Goal: Task Accomplishment & Management: Use online tool/utility

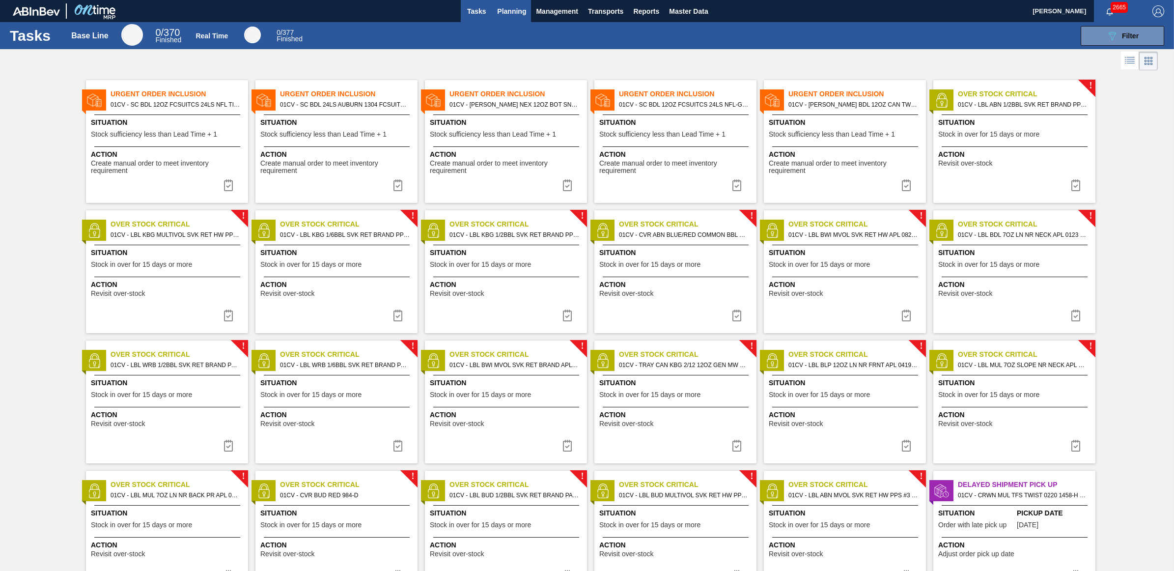
click at [512, 10] on span "Planning" at bounding box center [511, 11] width 29 height 12
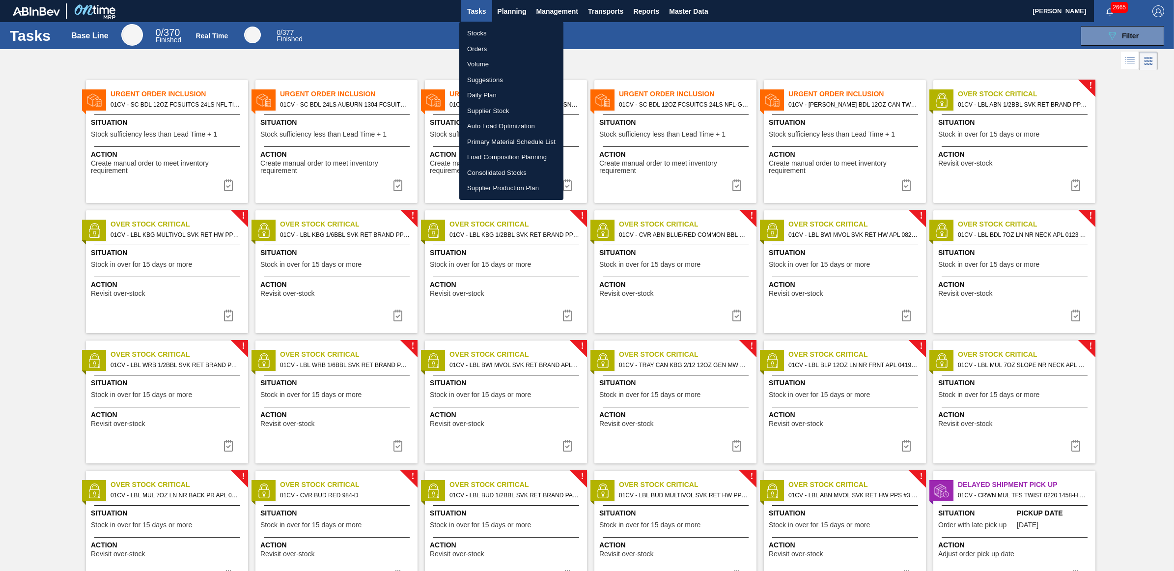
click at [472, 32] on li "Stocks" at bounding box center [511, 34] width 104 height 16
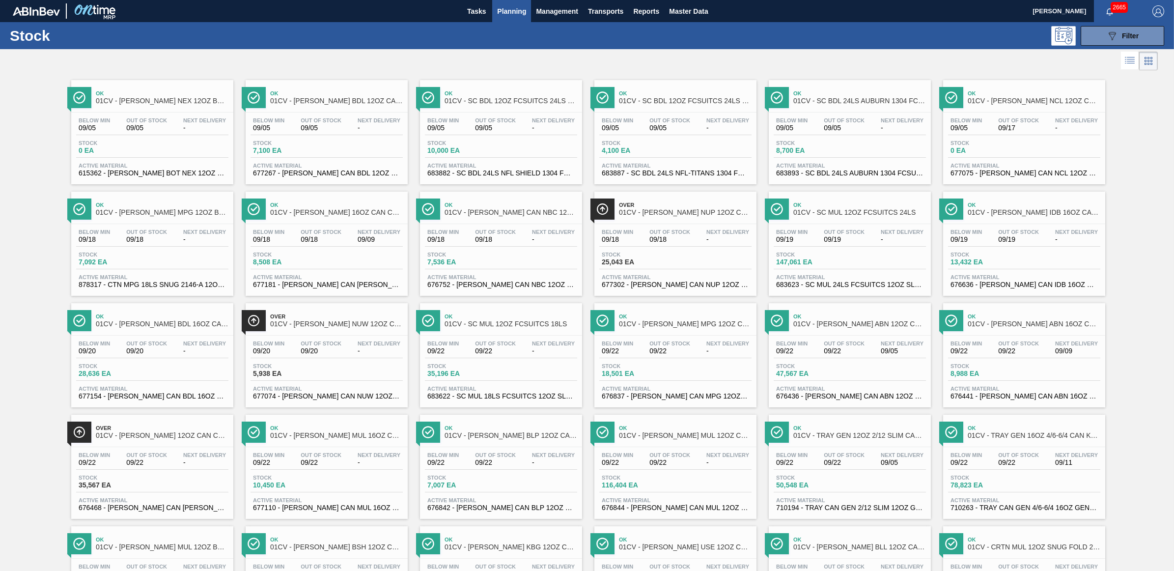
click at [726, 40] on div "089F7B8B-B2A5-4AFE-B5C0-19BA573D28AC Filter" at bounding box center [666, 36] width 1008 height 20
drag, startPoint x: 1006, startPoint y: 121, endPoint x: 1148, endPoint y: 151, distance: 145.0
click at [1006, 121] on span "Out Of Stock" at bounding box center [1018, 120] width 41 height 6
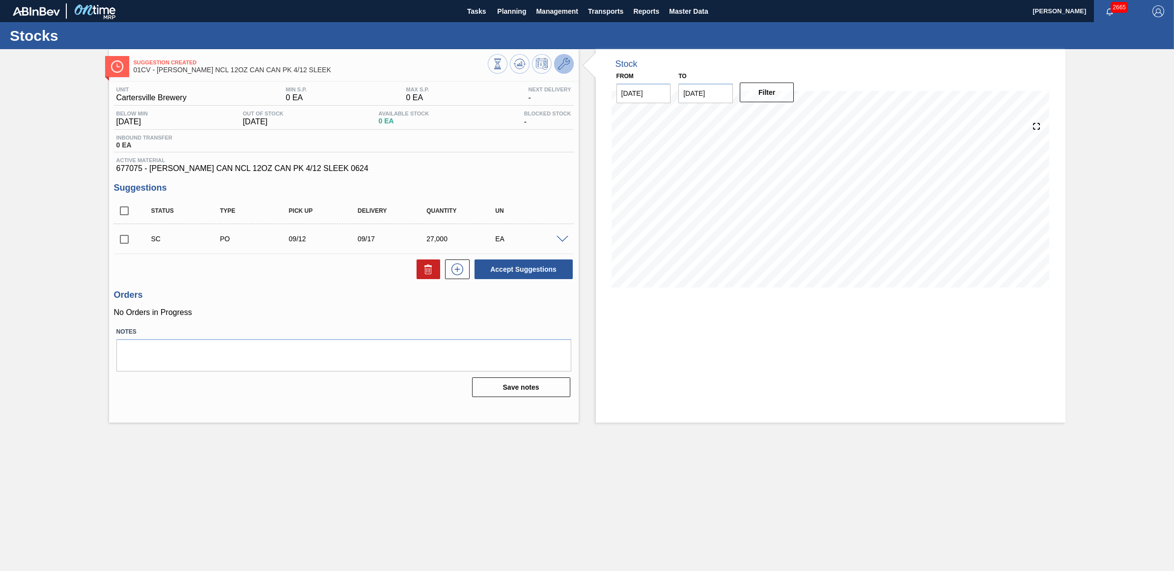
click at [564, 69] on icon at bounding box center [564, 64] width 12 height 12
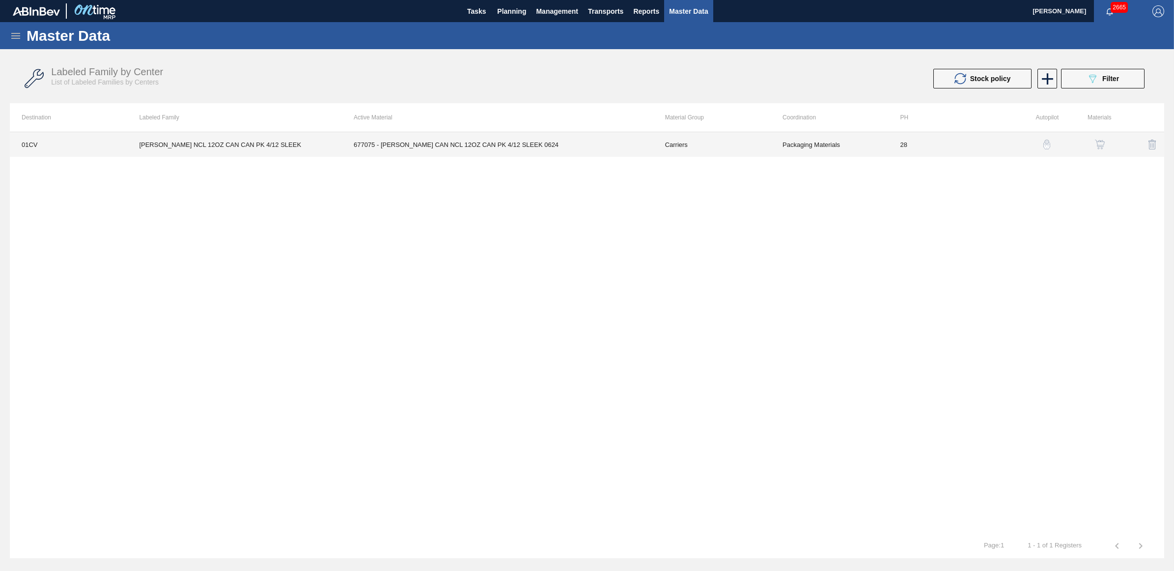
click at [200, 147] on td "[PERSON_NAME] NCL 12OZ CAN CAN PK 4/12 SLEEK" at bounding box center [234, 144] width 215 height 25
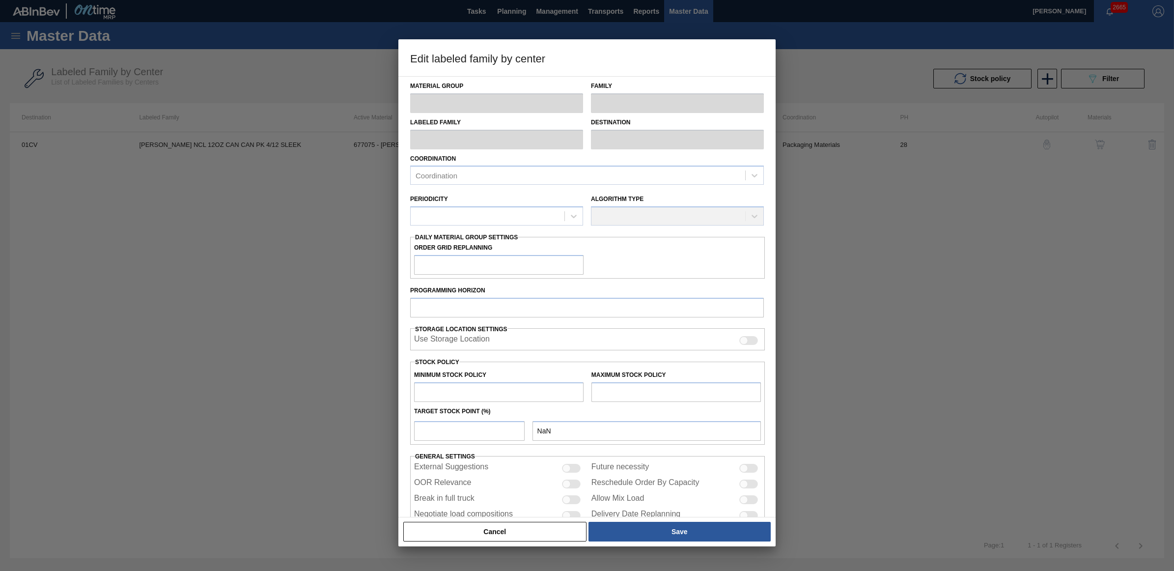
type input "Carriers"
type input "Can Carriers"
type input "[PERSON_NAME] NCL 12OZ CAN CAN PK 4/12 SLEEK"
type input "01CV - [GEOGRAPHIC_DATA] Brewery"
type input "28"
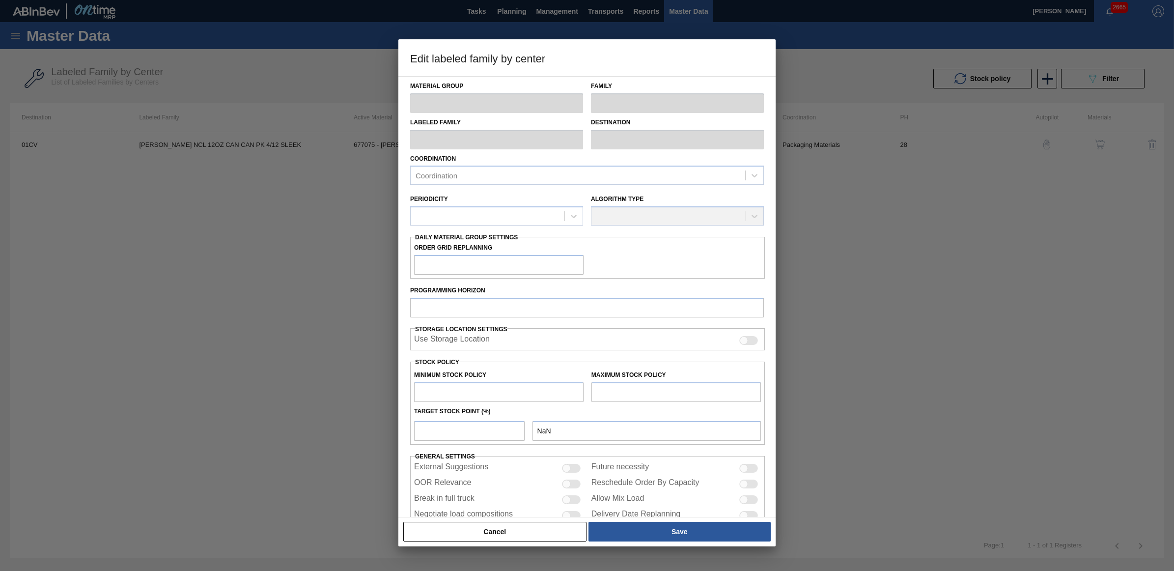
type input "0"
type input "100"
type input "0"
checkbox input "true"
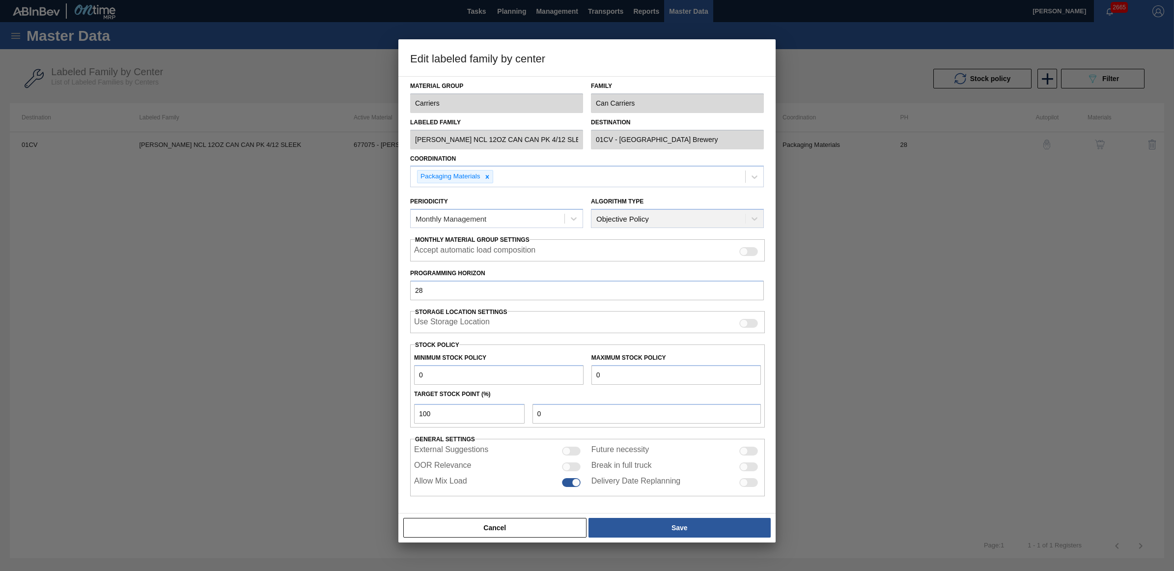
drag, startPoint x: 630, startPoint y: 379, endPoint x: 587, endPoint y: 376, distance: 43.4
click at [588, 376] on div "Maximum Stock Policy 0" at bounding box center [676, 368] width 177 height 34
type input "2"
type input "25"
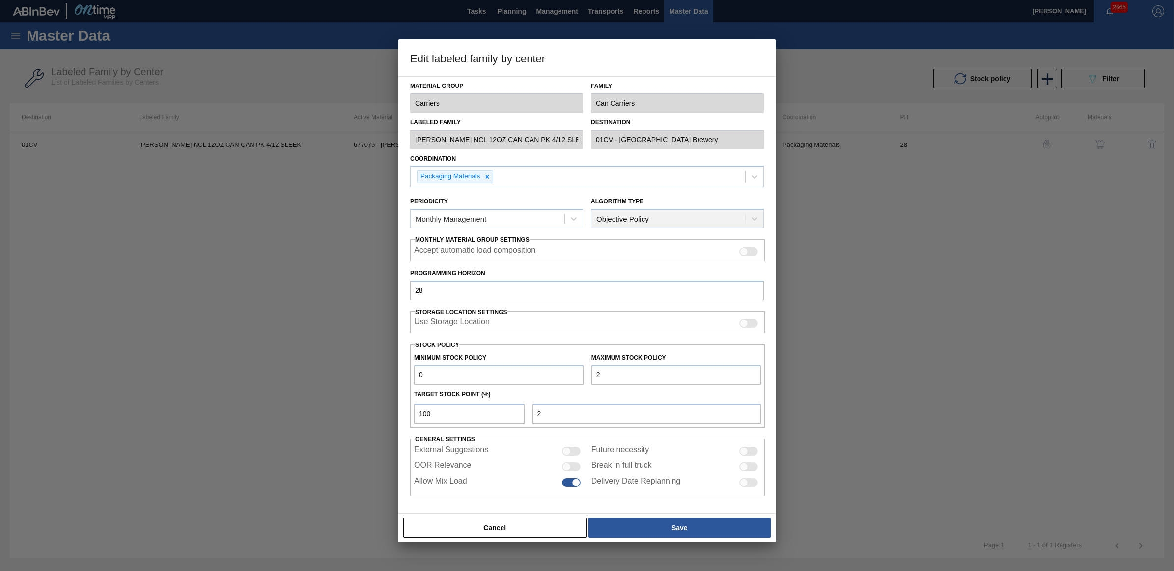
type input "25"
type input "251"
type input "2,512"
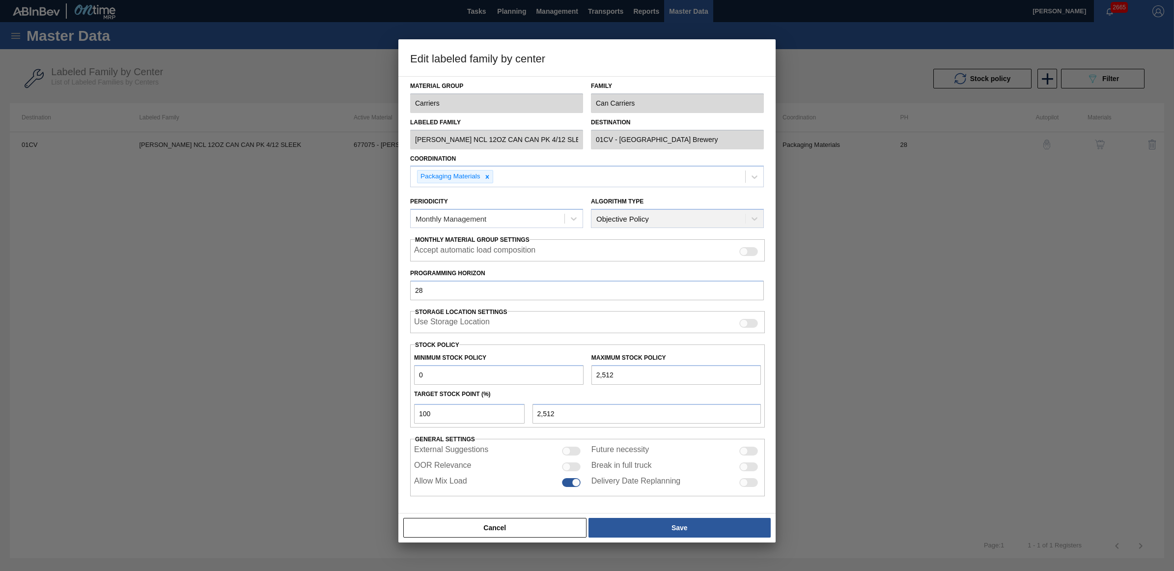
type input "25,126"
drag, startPoint x: 465, startPoint y: 413, endPoint x: 416, endPoint y: 408, distance: 49.4
click at [418, 406] on input "100" at bounding box center [469, 414] width 111 height 20
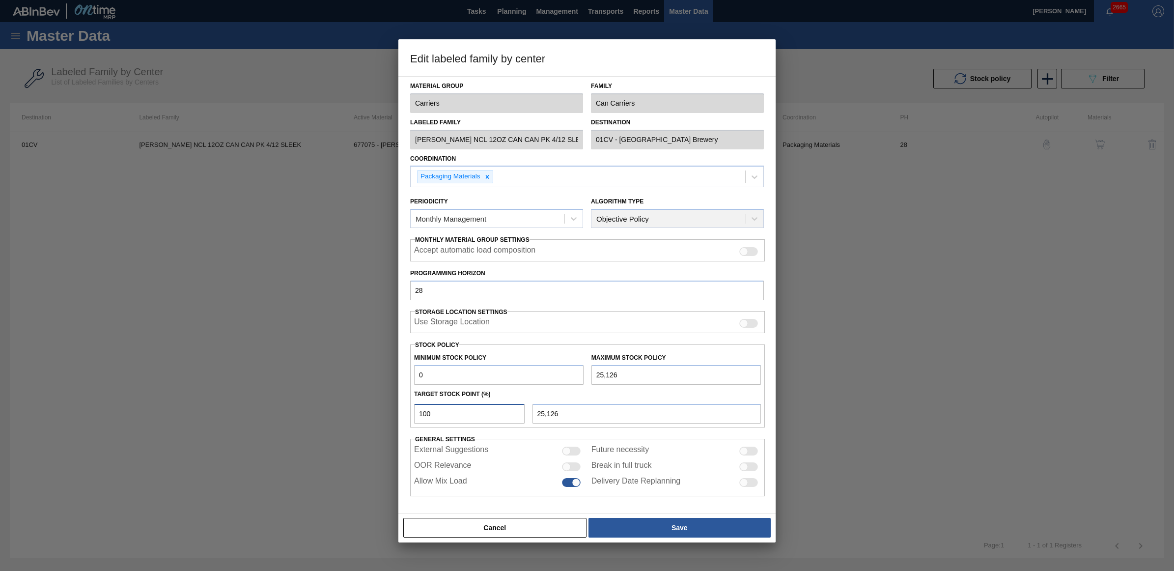
type input "1"
type input "251"
type input "10"
type input "2,513"
type input "1"
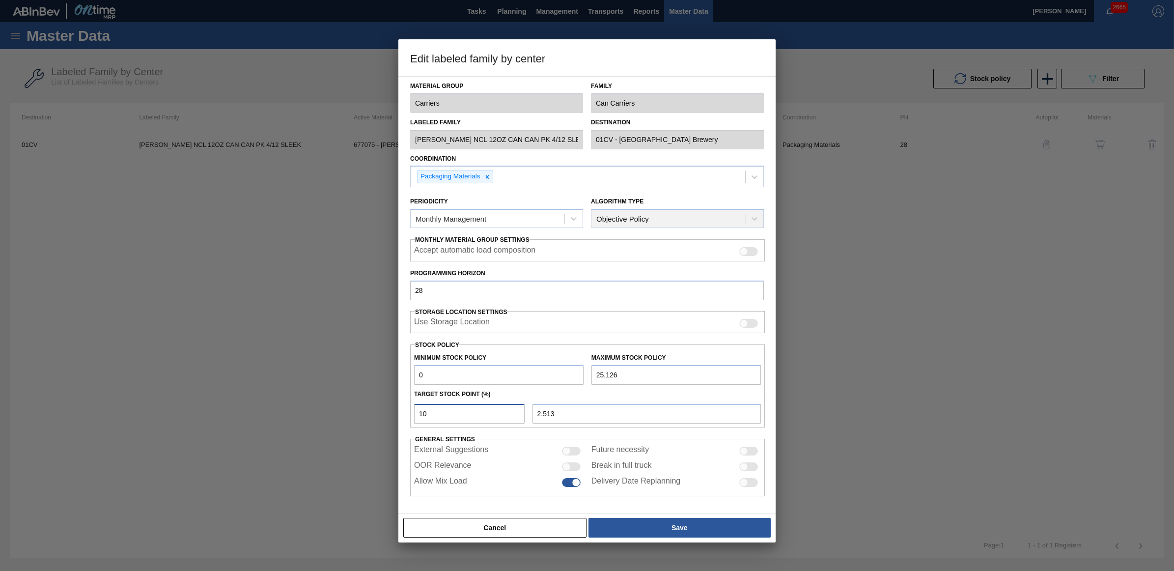
type input "251"
type input "0"
type input "1"
type input "251"
type input "12"
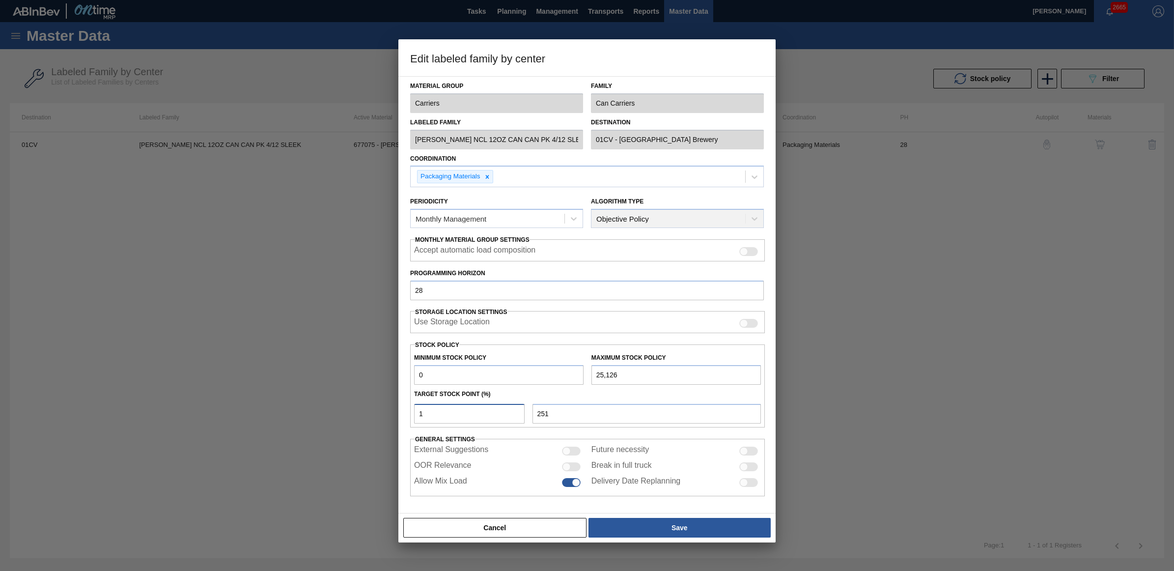
type input "3,015"
type input "1"
type input "251"
type input "0"
type input "1"
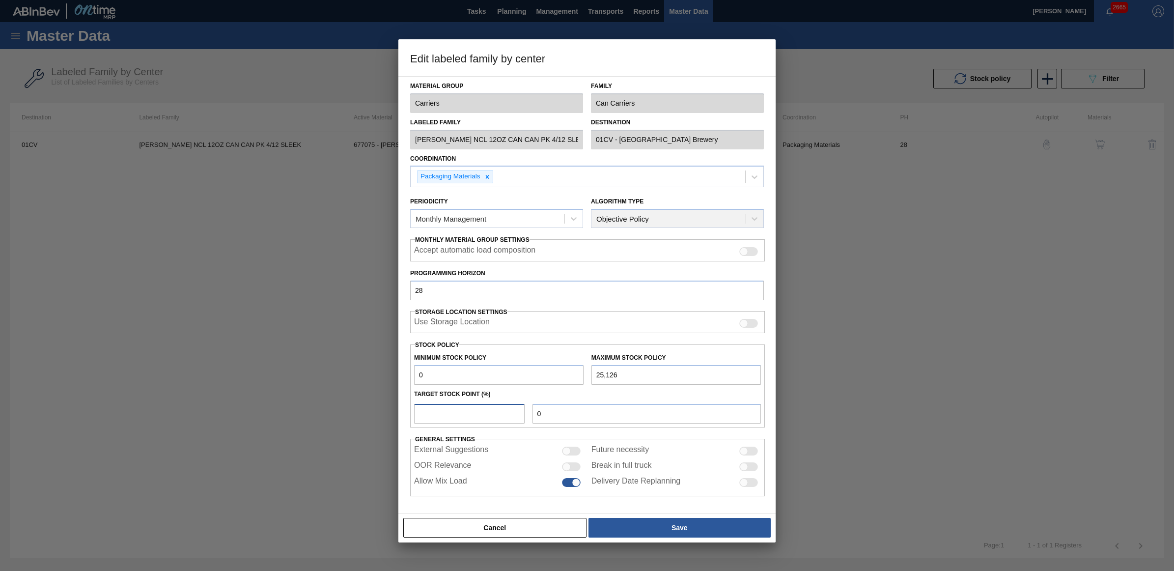
type input "251"
type input "15"
type input "3,769"
type input "1"
type input "251"
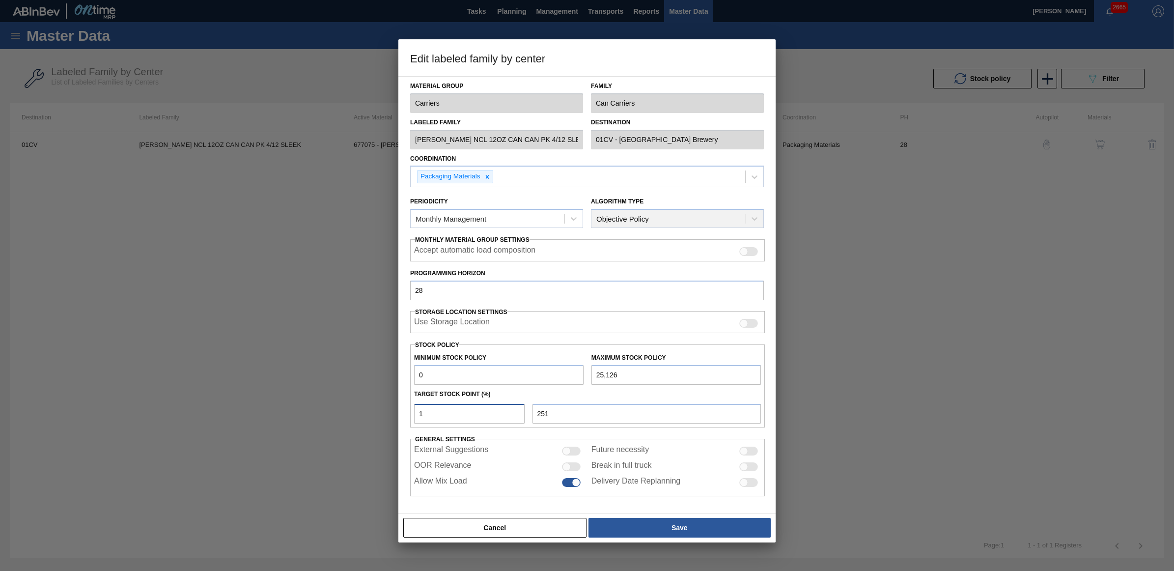
type input "0"
type input "2"
type input "503"
type input "20"
type input "5,025"
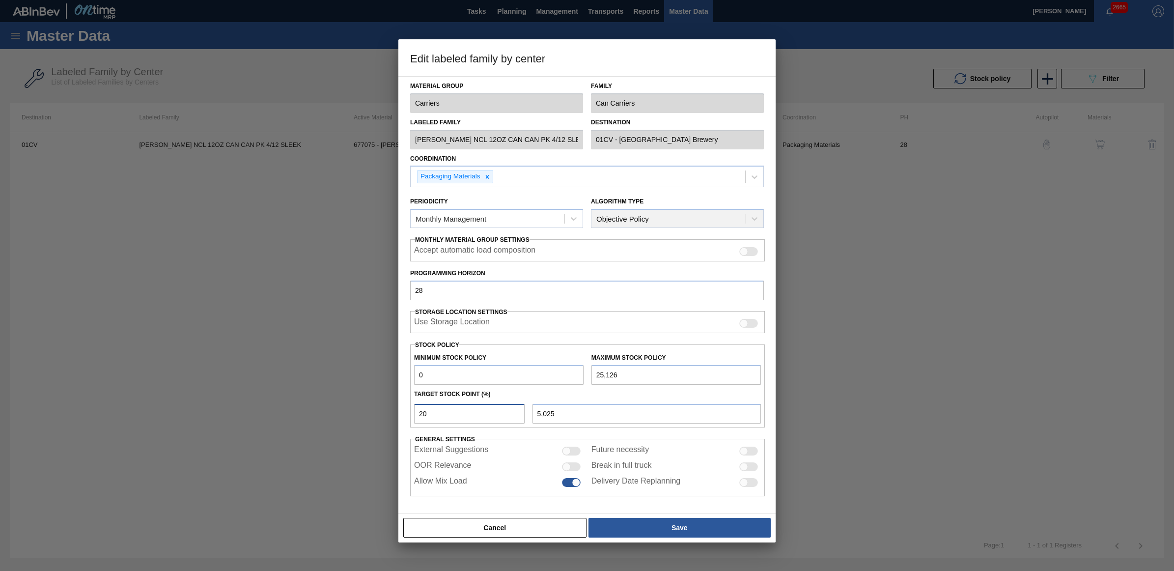
type input "2"
type input "503"
type input "22"
type input "5,528"
type input "225"
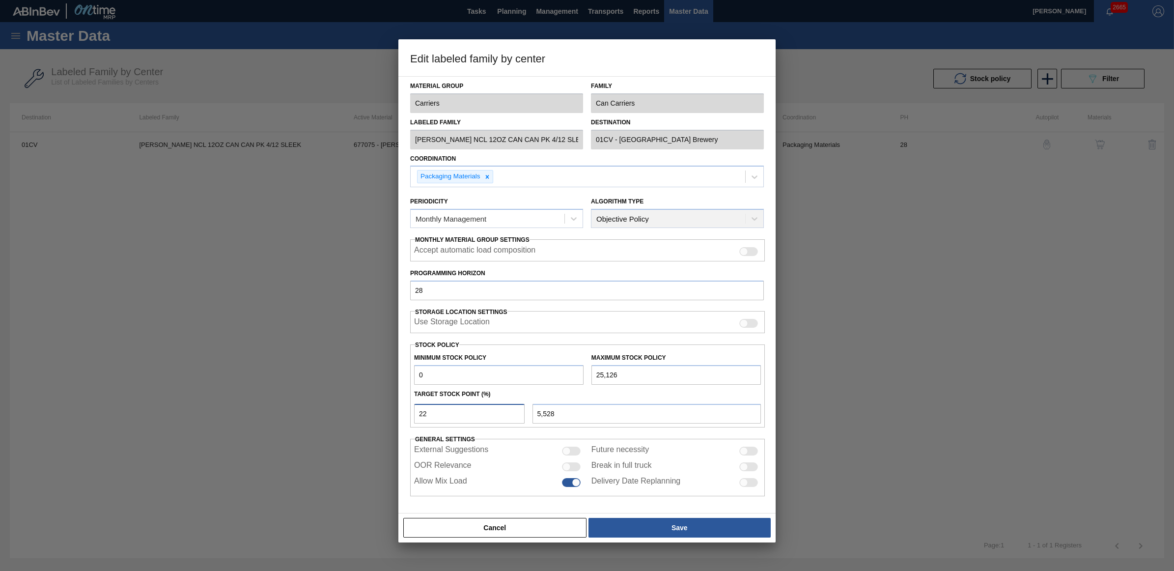
type input "56,534"
type input "22"
type input "5,528"
type input "2"
type input "503"
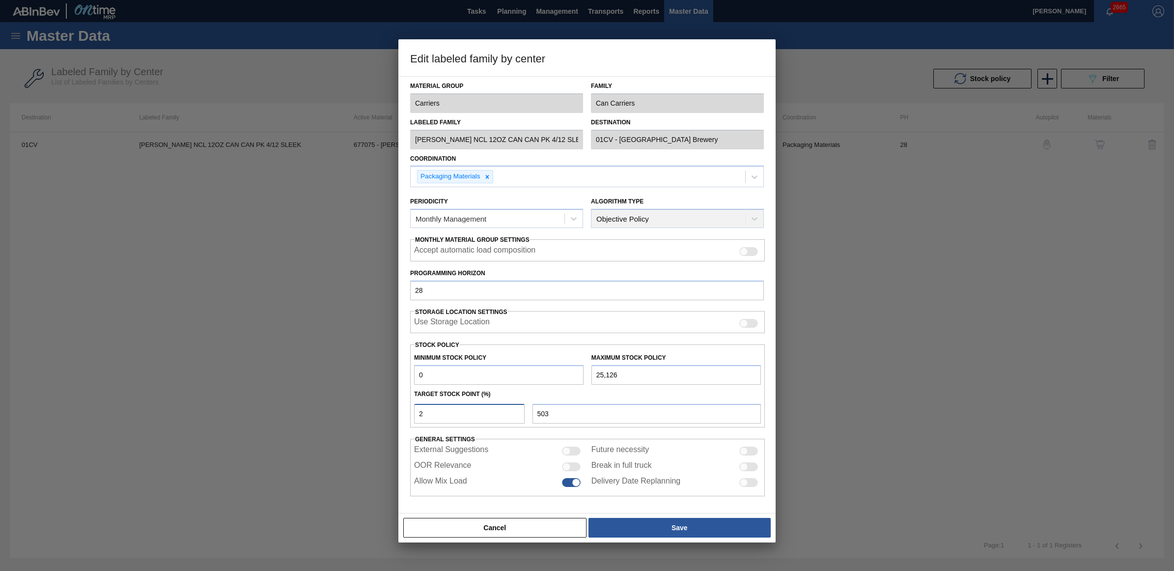
type input "0"
type input "3"
type input "754"
type input "30"
type input "7,538"
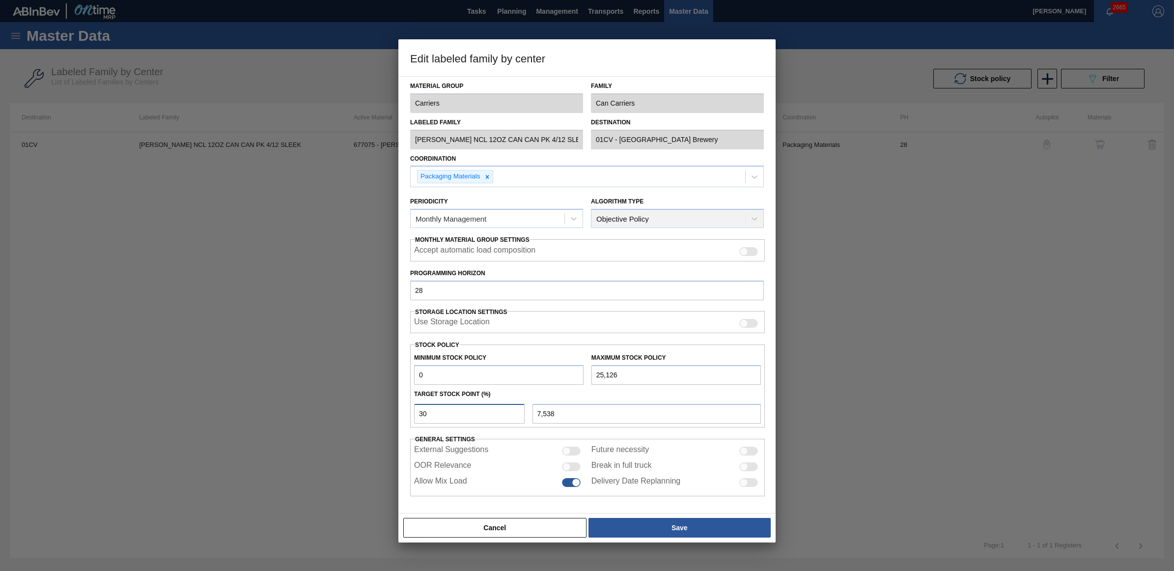
type input "3"
type input "754"
type input "0"
type input "4"
type input "1,005"
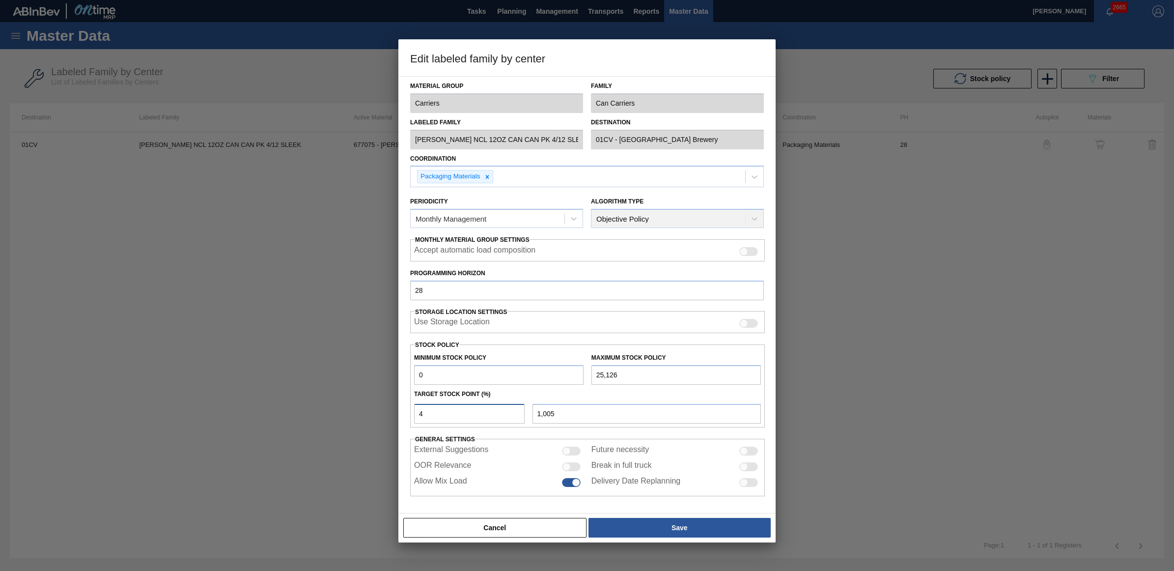
type input "45"
type input "11,307"
type input "4"
type input "1,005"
type input "40"
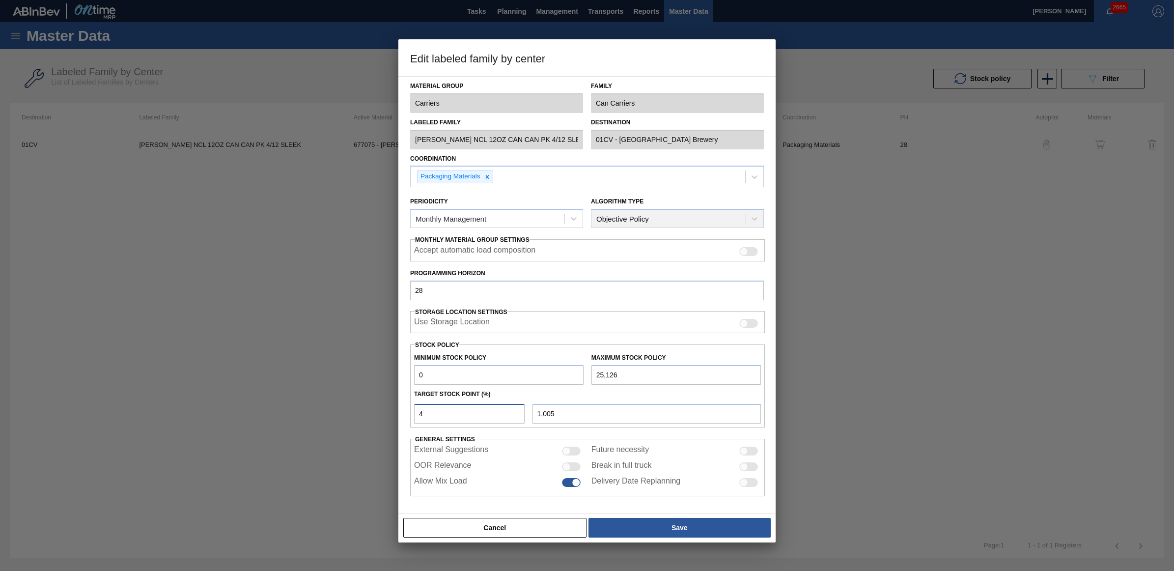
type input "10,050"
type input "4"
type input "1,005"
type input "0"
type input "3"
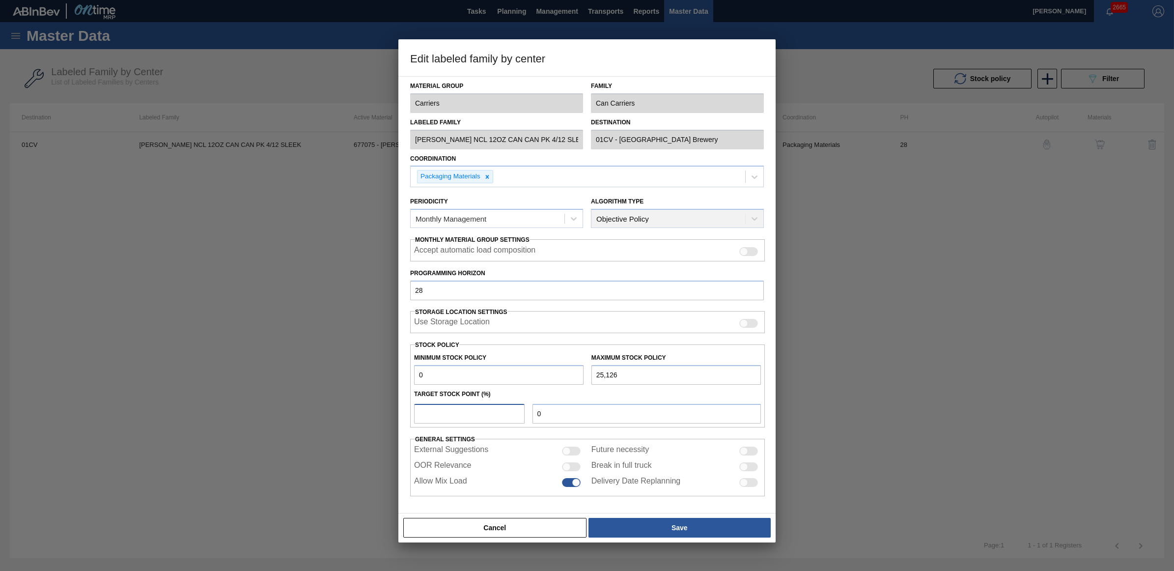
type input "754"
type input "38"
type input "9,548"
type input "3"
type input "754"
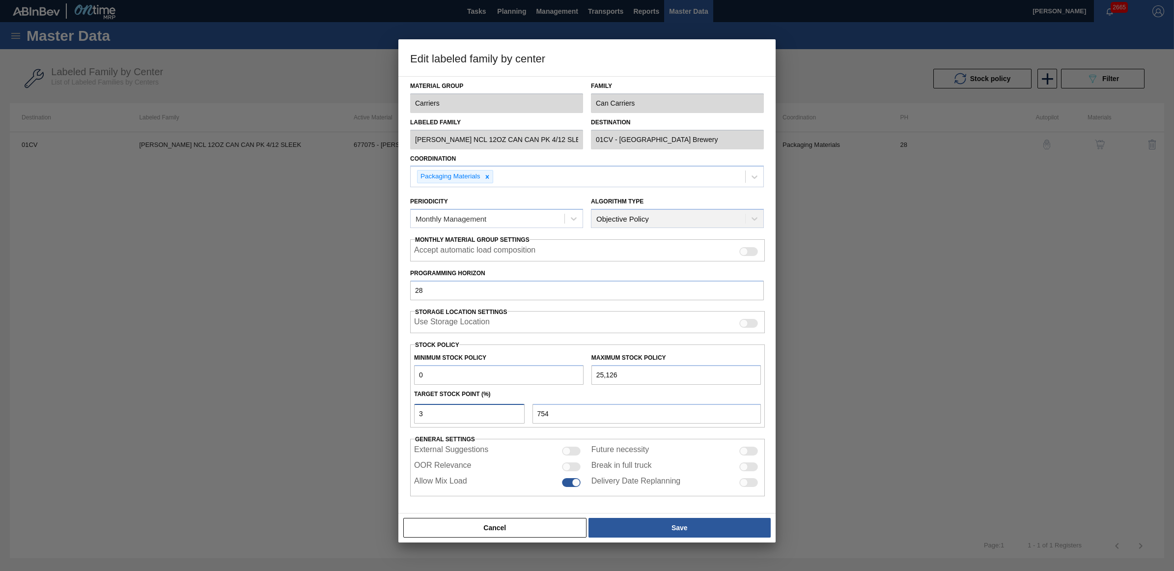
type input "37"
type input "9,297"
type input "3"
type input "754"
type input "36"
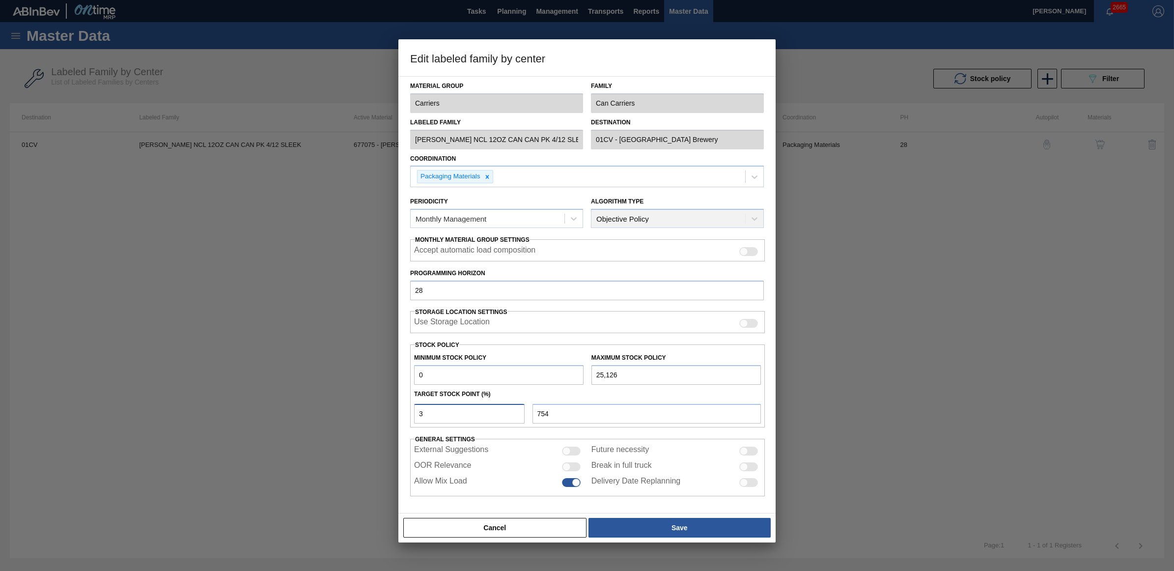
type input "9,045"
type input "3"
type input "754"
type input "35"
type input "8,794"
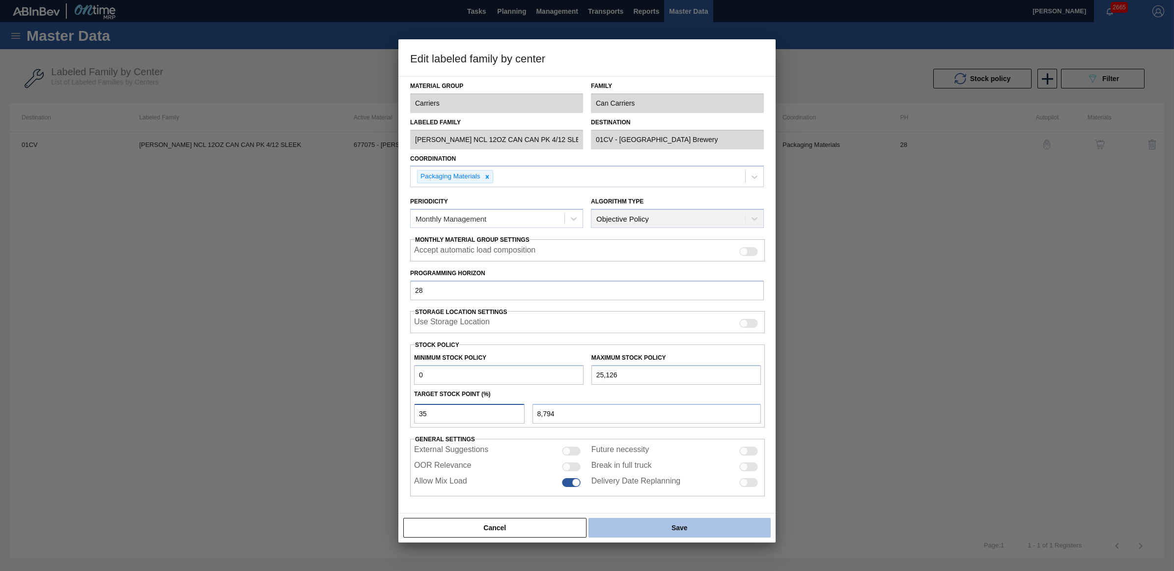
type input "35"
click at [635, 523] on button "Save" at bounding box center [680, 528] width 182 height 20
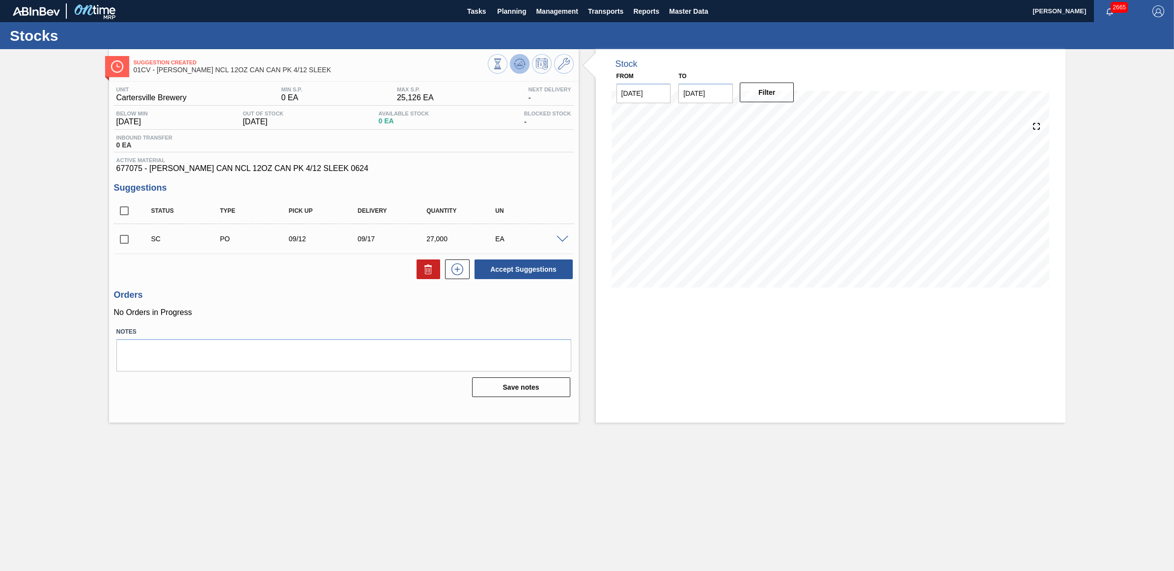
click at [524, 62] on icon at bounding box center [520, 64] width 12 height 12
click at [118, 239] on input "checkbox" at bounding box center [124, 239] width 21 height 21
click at [507, 269] on button "Accept Suggestions" at bounding box center [524, 269] width 98 height 20
checkbox input "false"
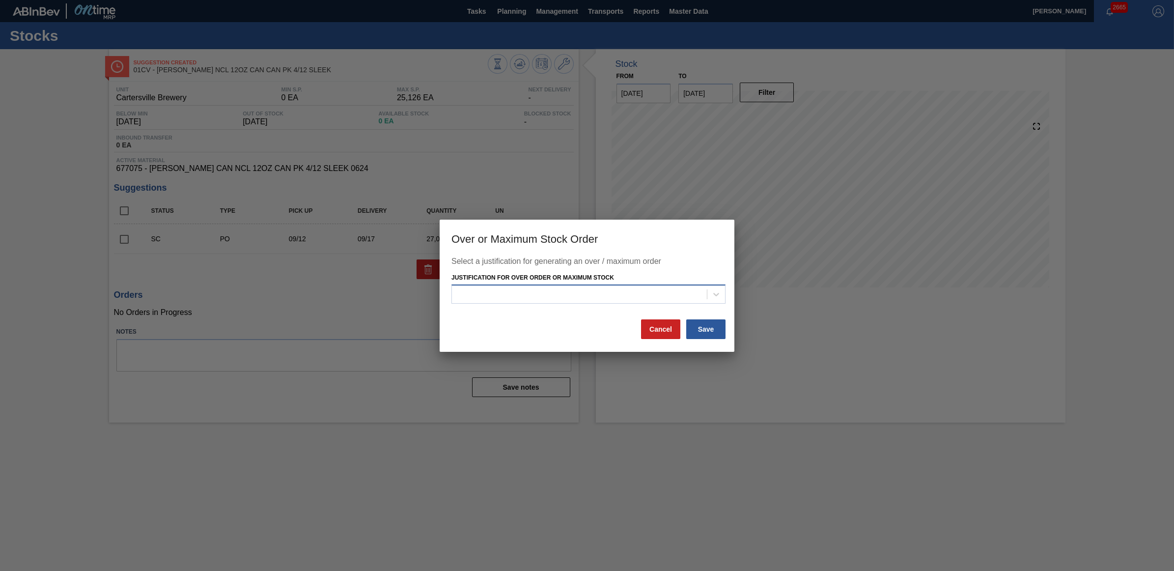
click at [575, 295] on div at bounding box center [579, 294] width 255 height 14
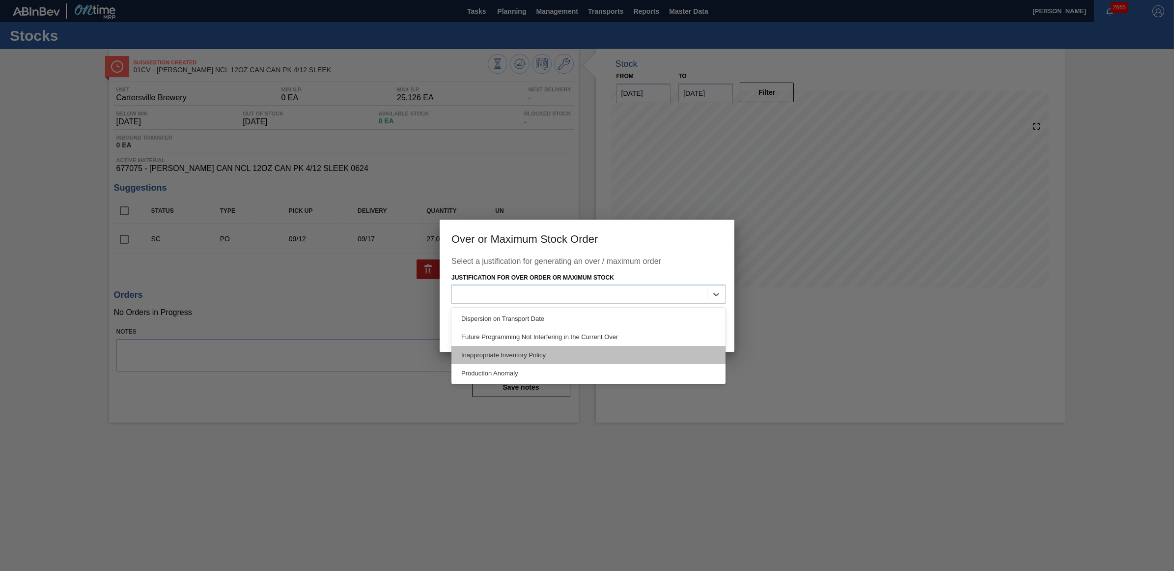
click at [576, 353] on div "Inappropriate Inventory Policy" at bounding box center [588, 355] width 274 height 18
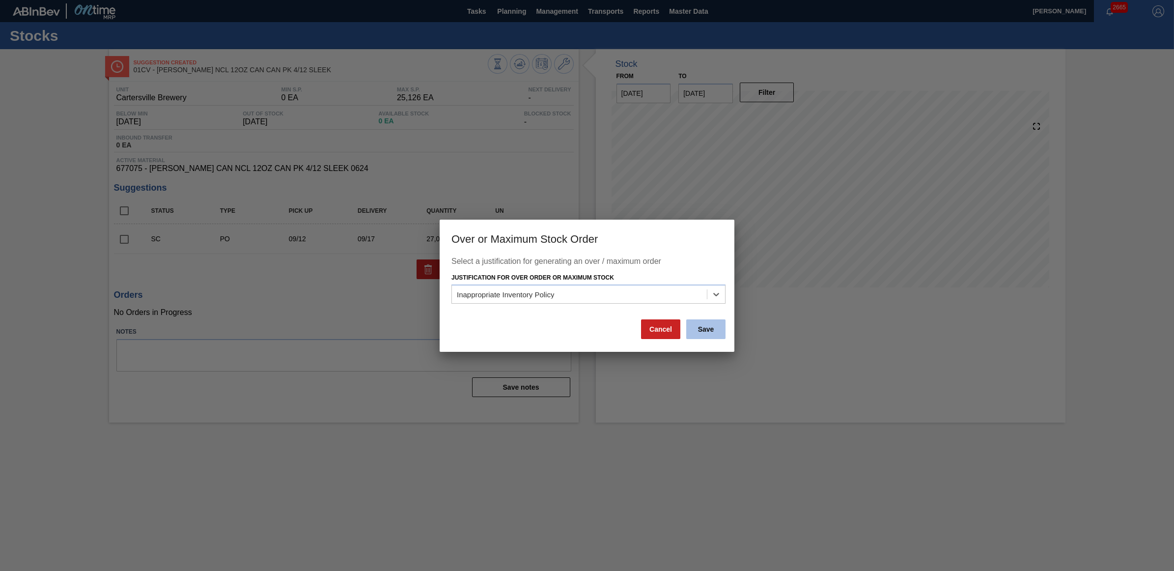
click at [697, 330] on button "Save" at bounding box center [705, 329] width 39 height 20
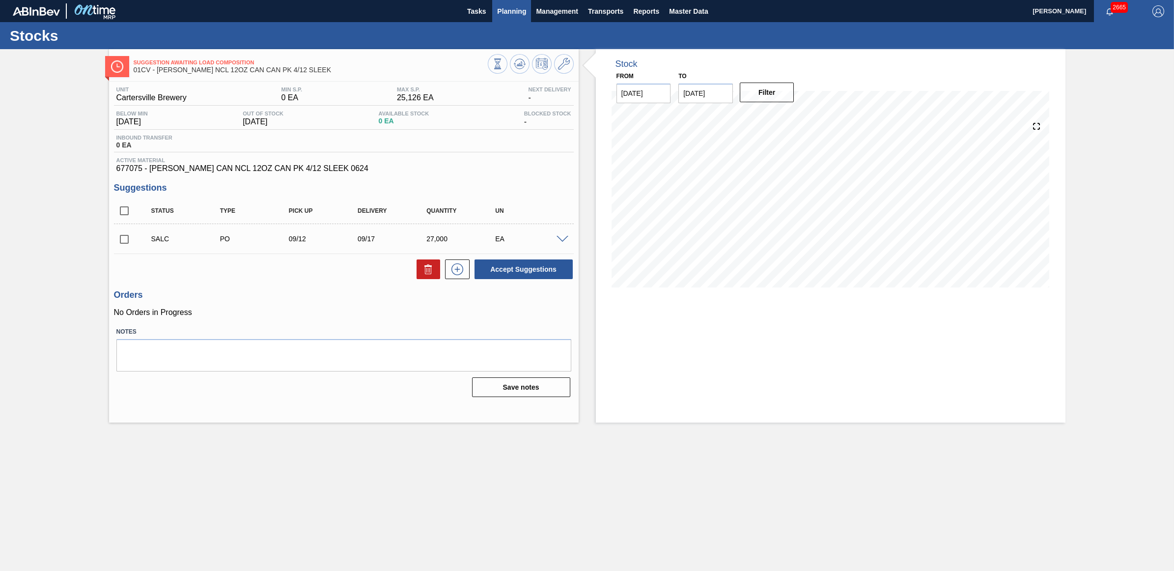
click at [506, 12] on span "Planning" at bounding box center [511, 11] width 29 height 12
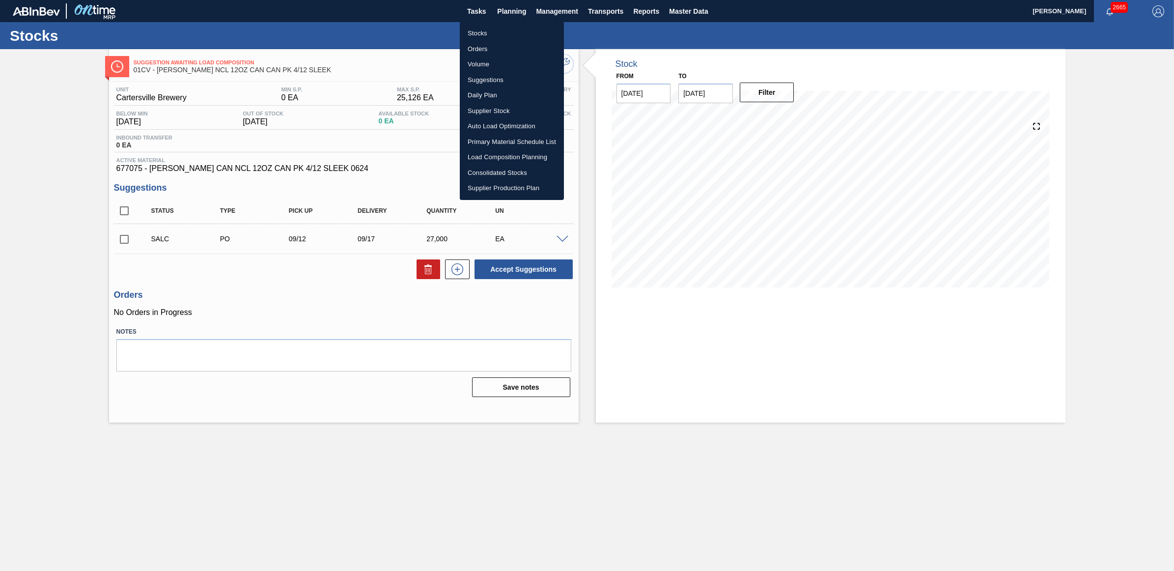
click at [473, 33] on li "Stocks" at bounding box center [512, 34] width 104 height 16
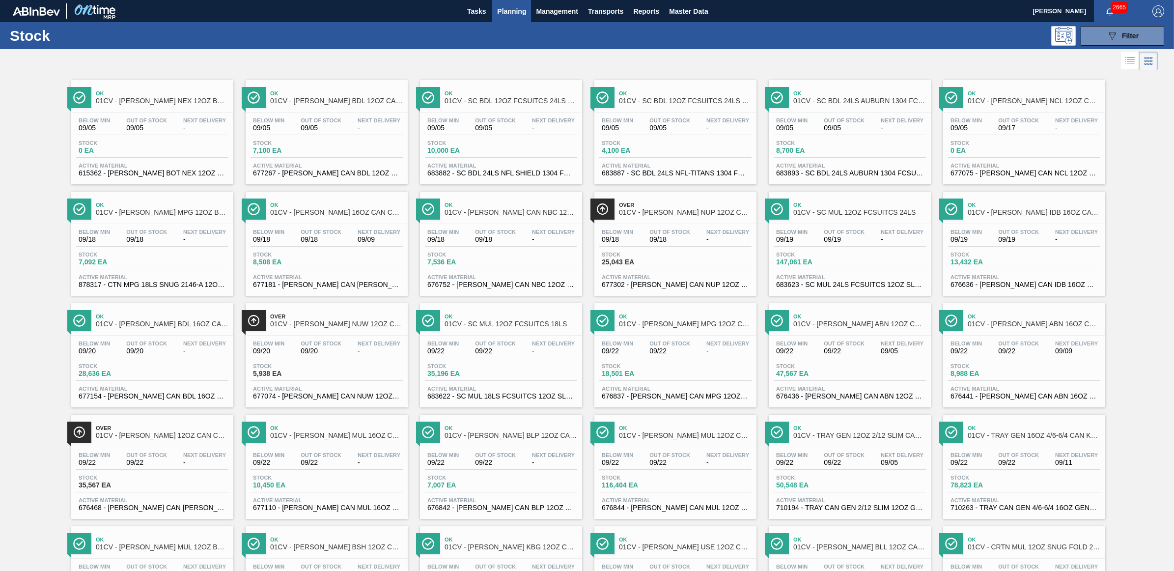
click at [521, 246] on div "Below Min 09/18 Out Of Stock 09/18 Next Delivery -" at bounding box center [501, 238] width 152 height 18
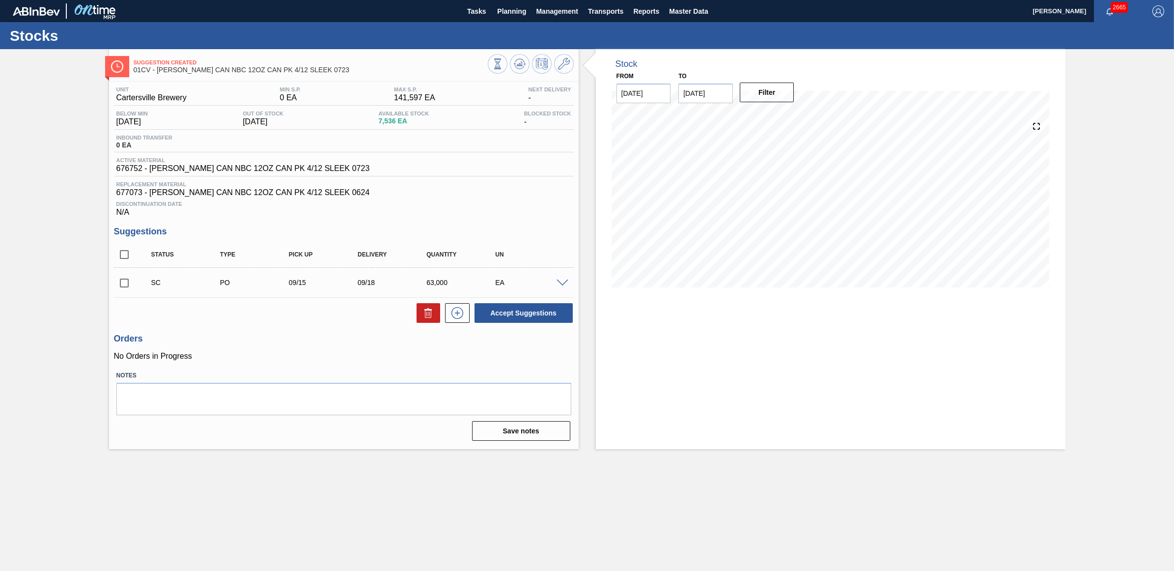
click at [559, 285] on span at bounding box center [563, 283] width 12 height 7
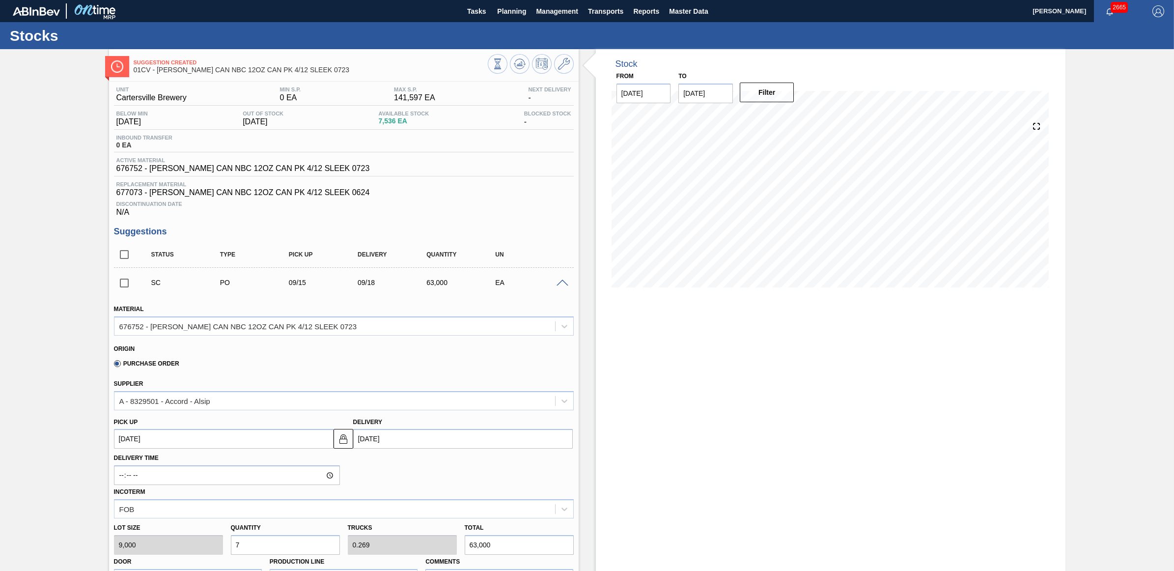
click at [559, 285] on span at bounding box center [563, 283] width 12 height 7
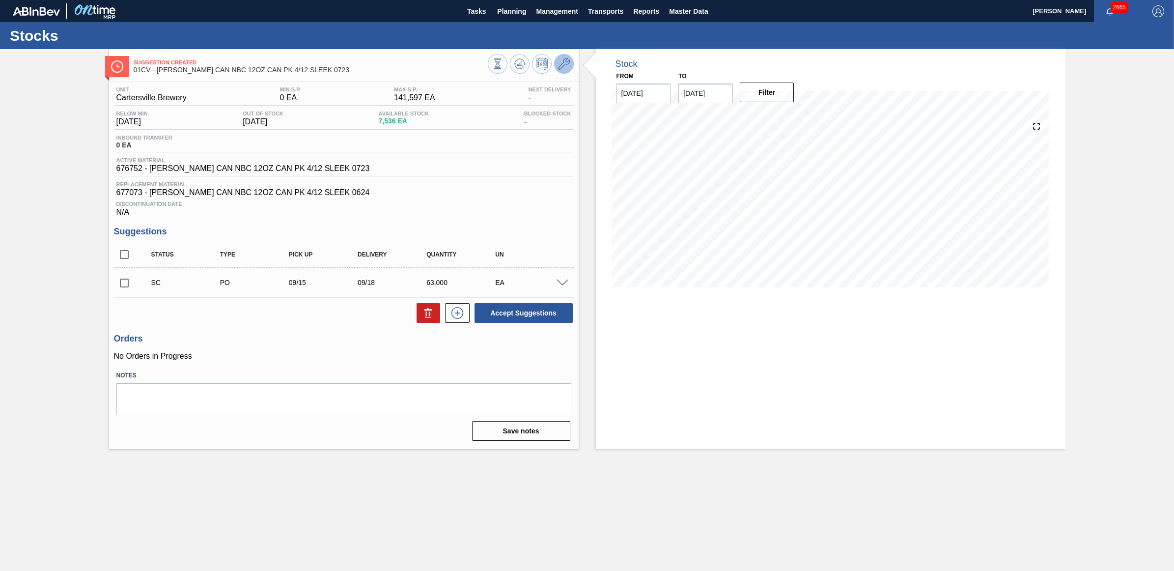
click at [564, 60] on icon at bounding box center [564, 64] width 12 height 12
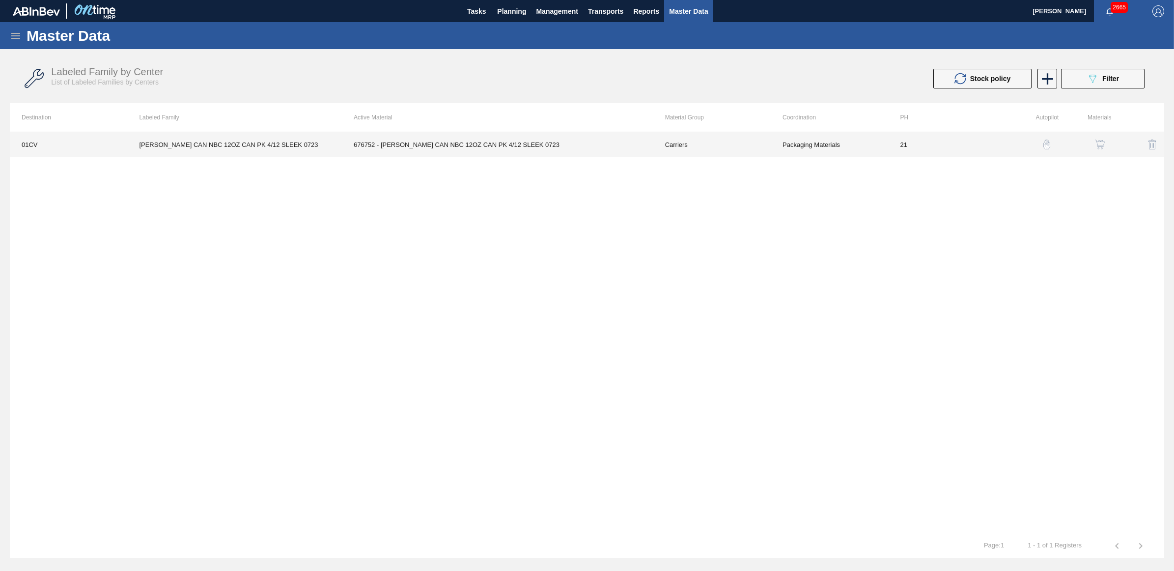
click at [212, 143] on td "[PERSON_NAME] CAN NBC 12OZ CAN PK 4/12 SLEEK 0723" at bounding box center [234, 144] width 215 height 25
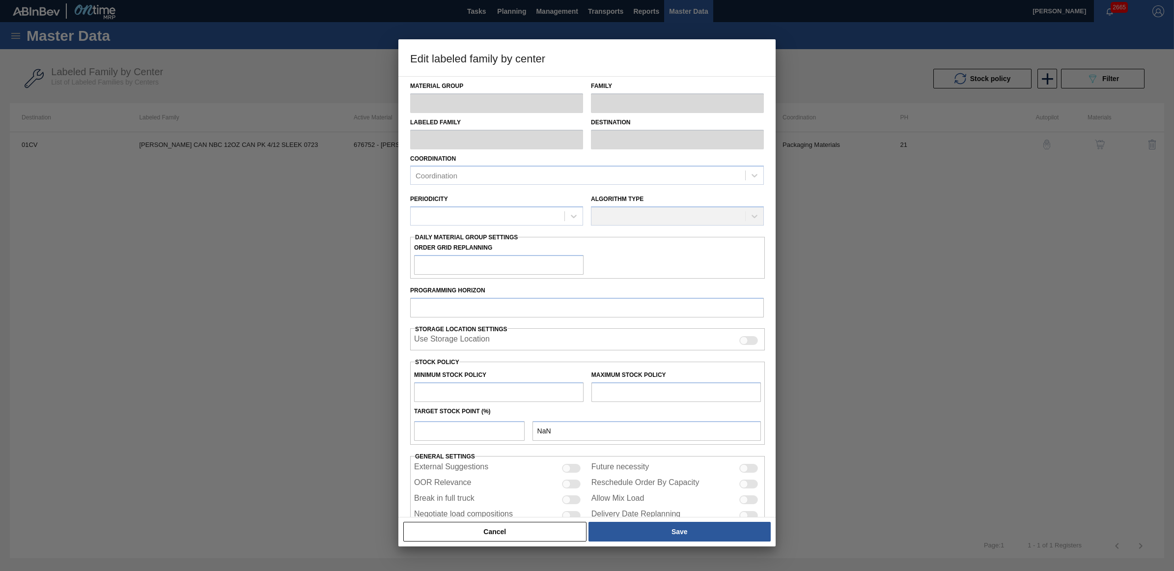
type input "Carriers"
type input "Can Carriers"
type input "[PERSON_NAME] CAN NBC 12OZ CAN PK 4/12 SLEEK 0723"
type input "01CV - [GEOGRAPHIC_DATA] Brewery"
type input "21"
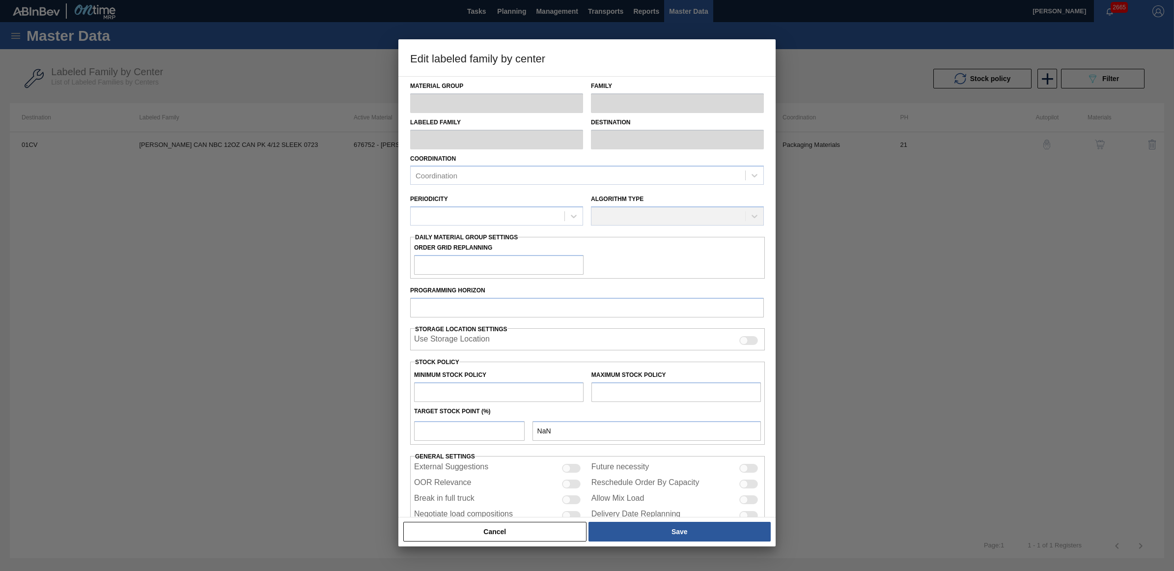
type input "0"
type input "141,597"
type input "8"
type input "11,328"
checkbox input "true"
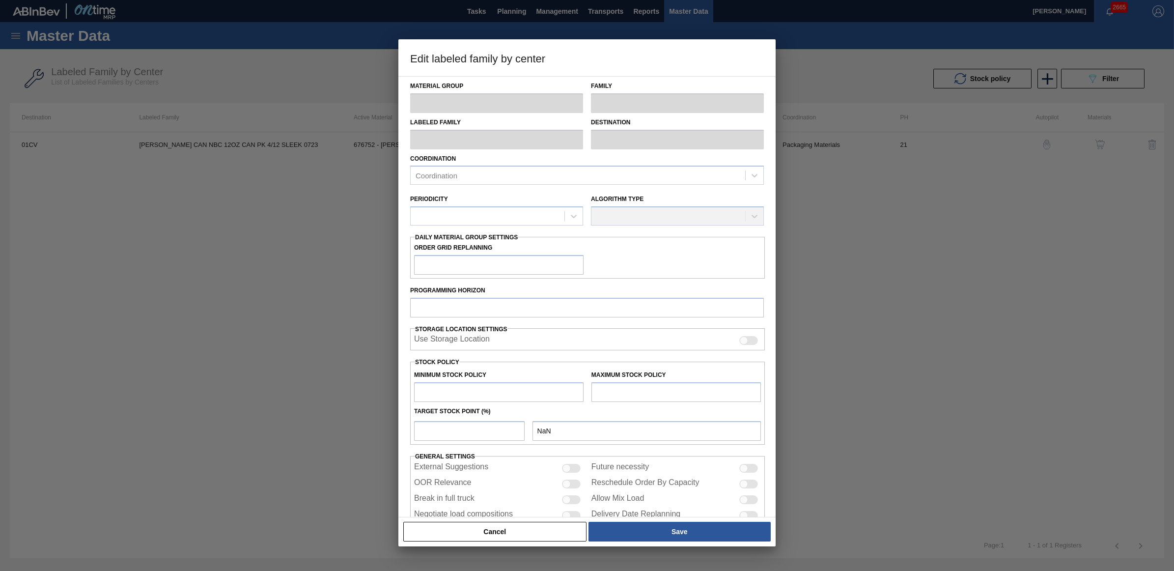
checkbox input "true"
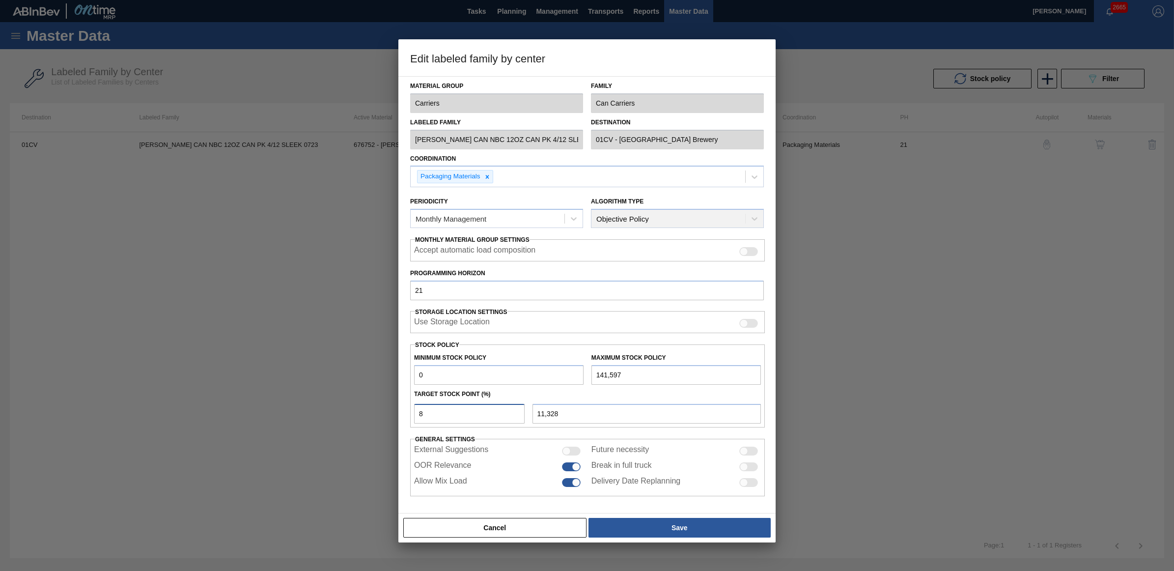
click at [429, 412] on input "8" at bounding box center [469, 414] width 111 height 20
drag, startPoint x: 429, startPoint y: 412, endPoint x: 409, endPoint y: 409, distance: 20.3
click at [409, 409] on div "Material Group Carriers Family Can Carriers Labeled Family [PERSON_NAME] CAN NB…" at bounding box center [586, 294] width 377 height 437
type input "1"
type input "1,416"
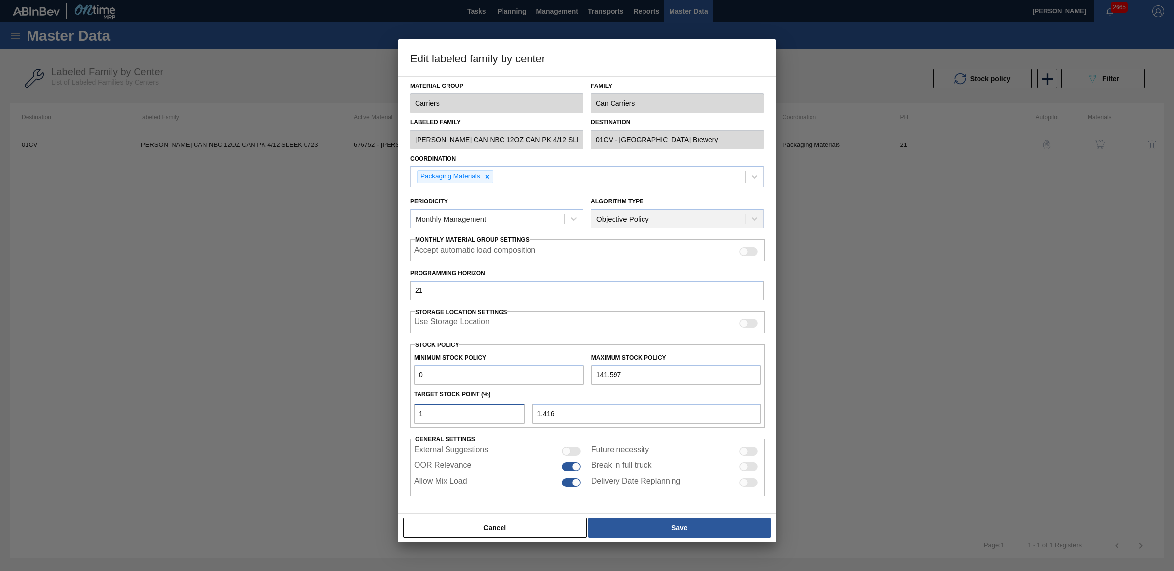
type input "10"
type input "14,160"
type input "10"
click at [663, 526] on button "Save" at bounding box center [680, 528] width 182 height 20
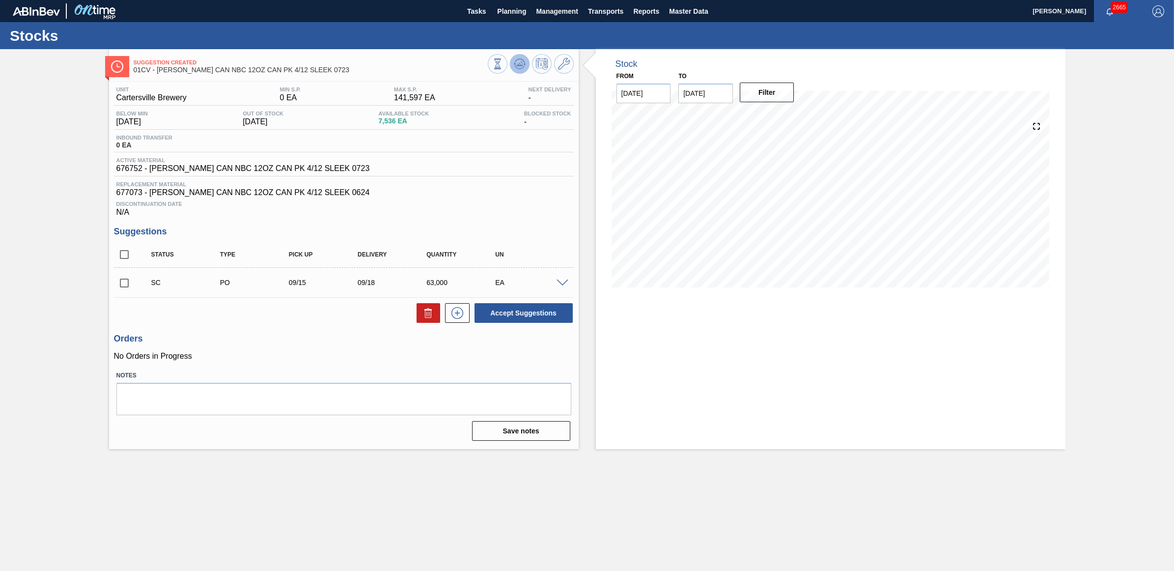
click at [516, 60] on icon at bounding box center [520, 61] width 10 height 5
drag, startPoint x: 119, startPoint y: 283, endPoint x: 252, endPoint y: 285, distance: 132.6
click at [120, 283] on input "checkbox" at bounding box center [124, 283] width 21 height 21
click at [524, 311] on button "Accept Suggestions" at bounding box center [524, 313] width 98 height 20
checkbox input "false"
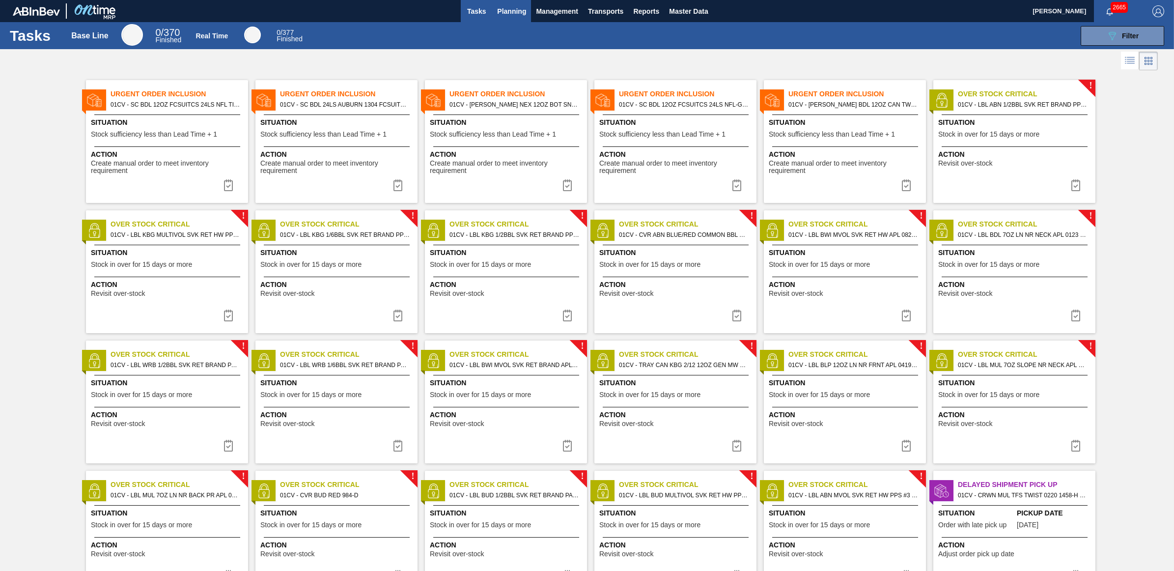
click at [512, 11] on span "Planning" at bounding box center [511, 11] width 29 height 12
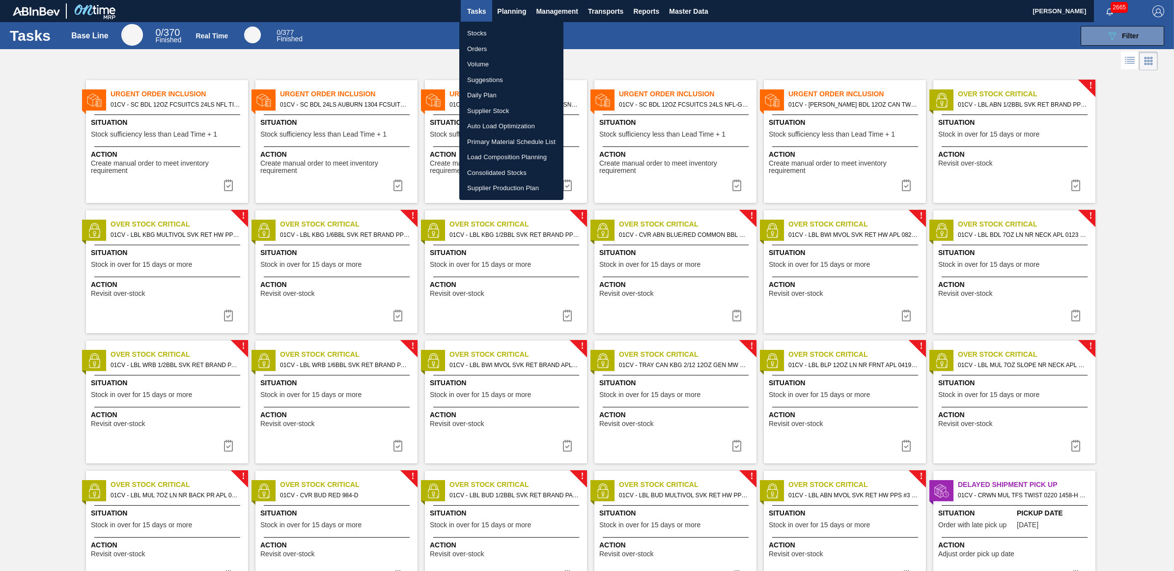
click at [494, 158] on li "Load Composition Planning" at bounding box center [511, 157] width 104 height 16
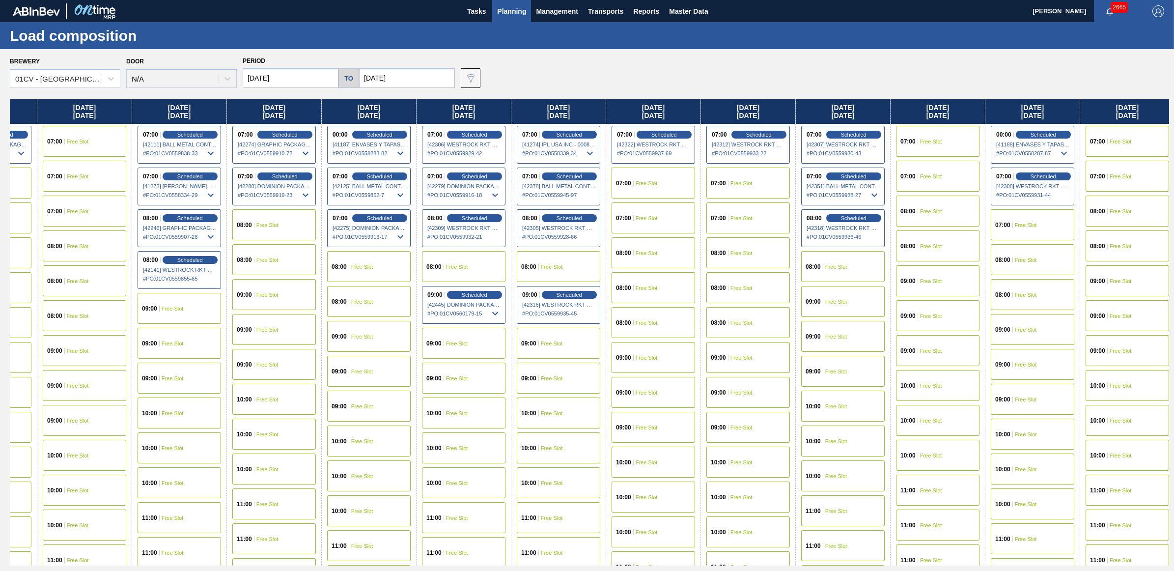
scroll to position [0, 163]
drag, startPoint x: 796, startPoint y: 111, endPoint x: 611, endPoint y: 117, distance: 185.3
click at [611, 117] on div "Friday 09/05/2025 05:00 Scheduled [41751] BALL METAL CONTAINER GROUP - 00082216…" at bounding box center [589, 332] width 1159 height 466
click at [465, 267] on span "Free Slot" at bounding box center [457, 267] width 22 height 6
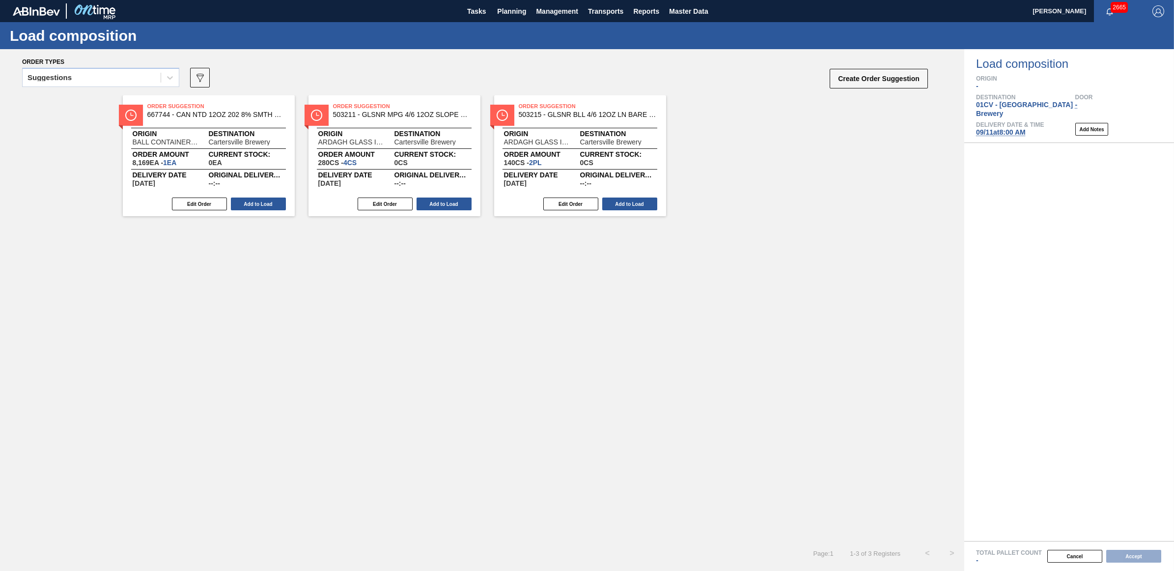
click at [50, 81] on div "Suggestions" at bounding box center [92, 78] width 138 height 14
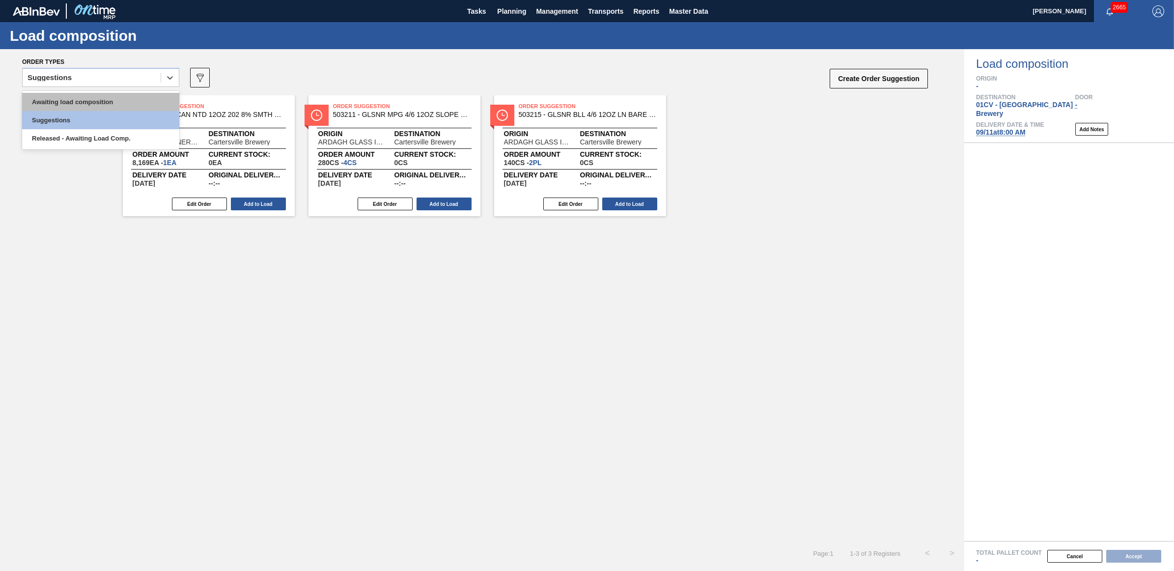
click at [57, 107] on div "Awaiting load composition" at bounding box center [100, 102] width 157 height 18
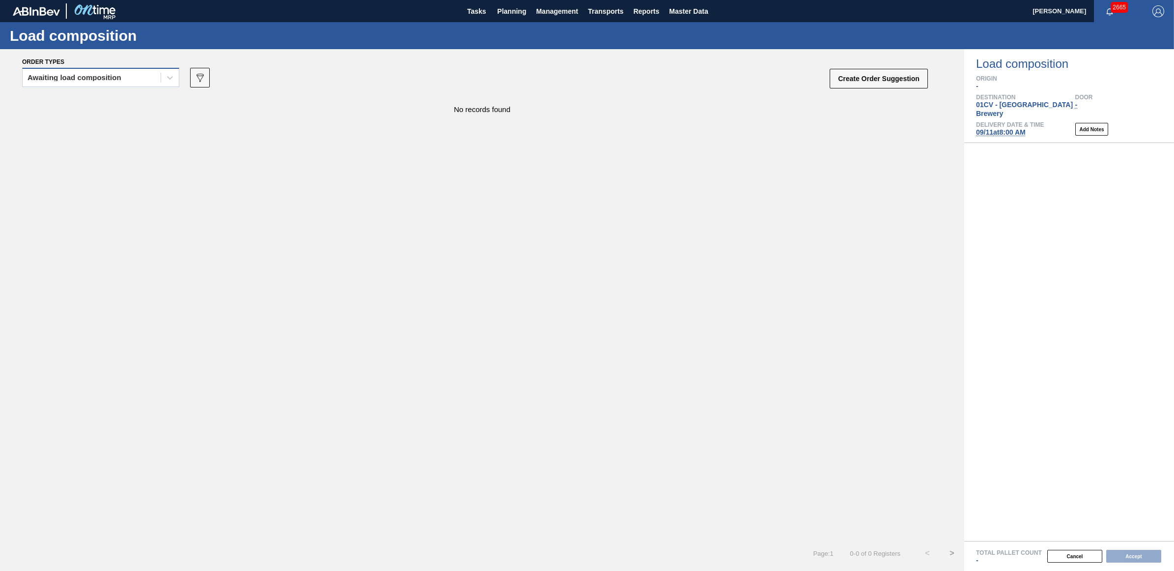
drag, startPoint x: 56, startPoint y: 71, endPoint x: 64, endPoint y: 74, distance: 8.7
click at [56, 71] on div "Awaiting load composition" at bounding box center [92, 78] width 138 height 14
click at [86, 84] on div "Awaiting load composition" at bounding box center [92, 78] width 138 height 14
click at [79, 102] on div "Awaiting load composition" at bounding box center [100, 102] width 157 height 18
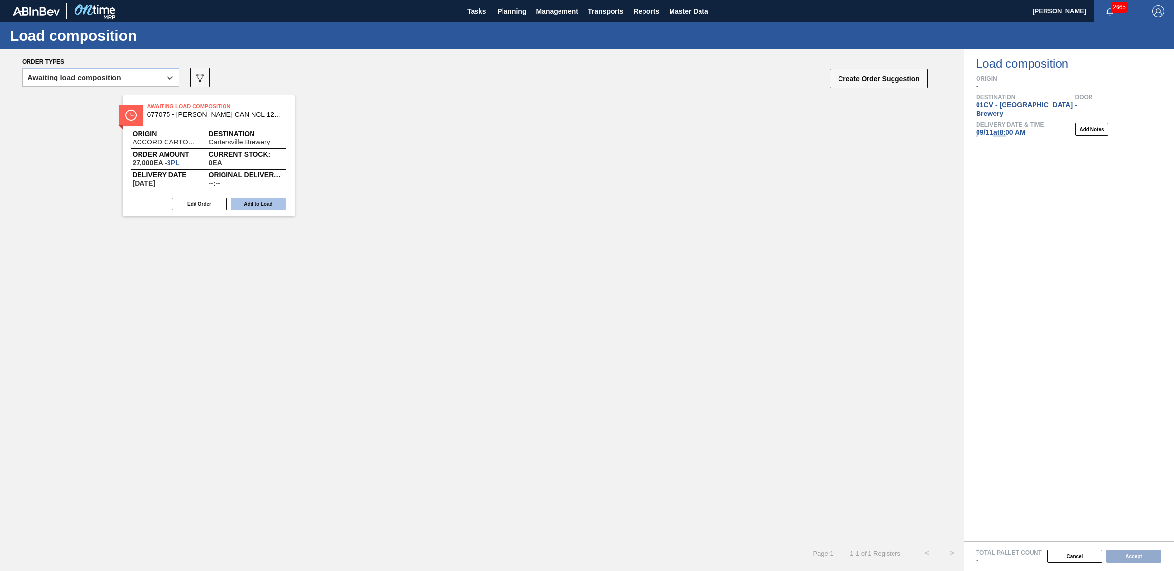
click at [274, 199] on button "Add to Load" at bounding box center [258, 203] width 55 height 13
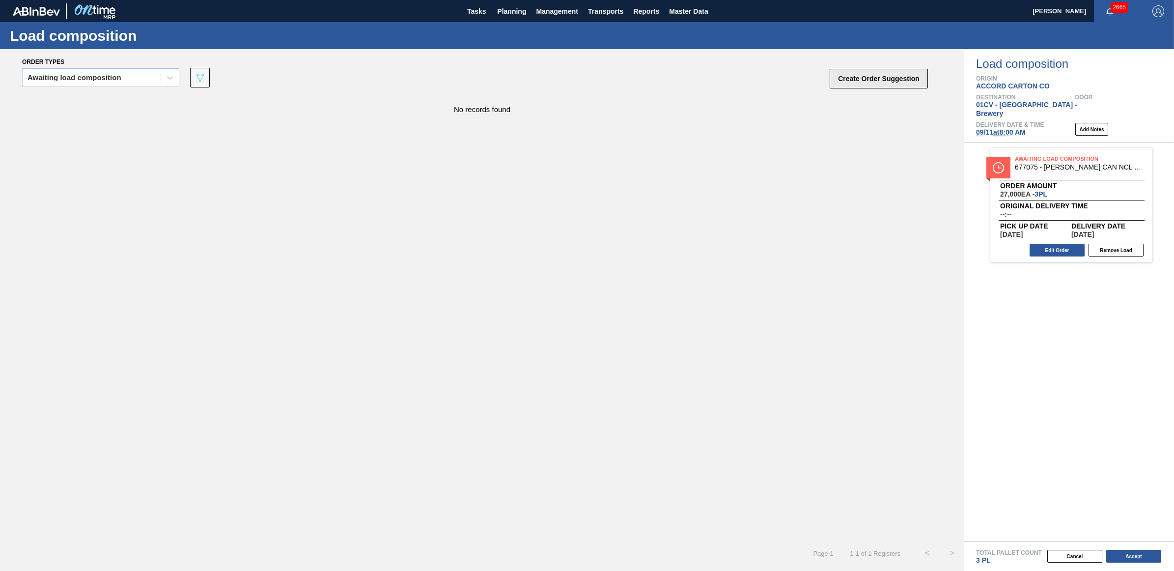
click at [855, 75] on button "Create Order Suggestion" at bounding box center [879, 79] width 98 height 20
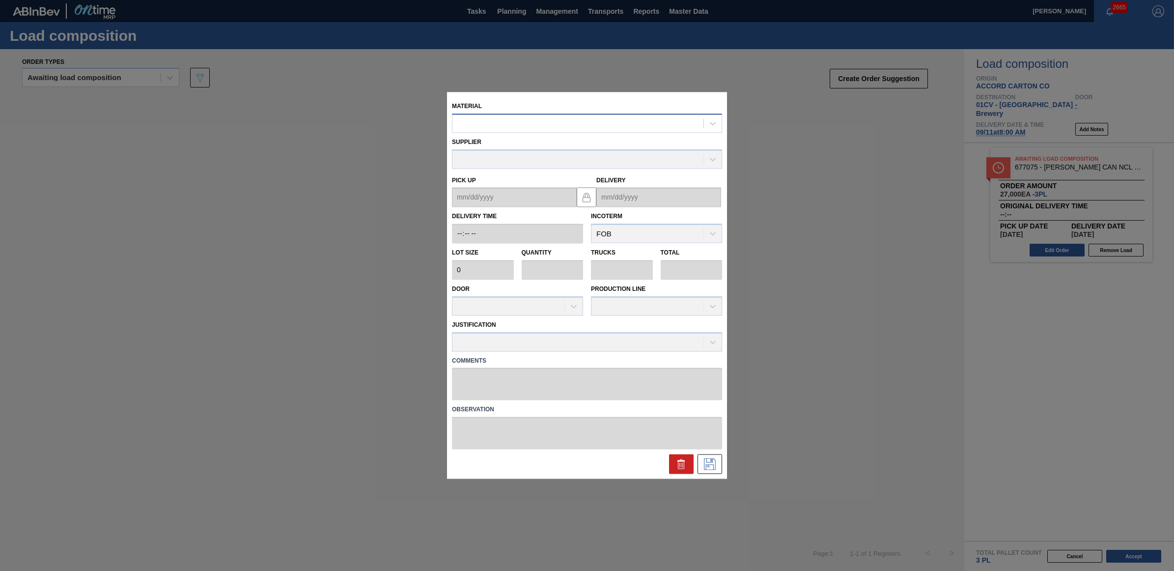
click at [514, 121] on div at bounding box center [577, 123] width 251 height 14
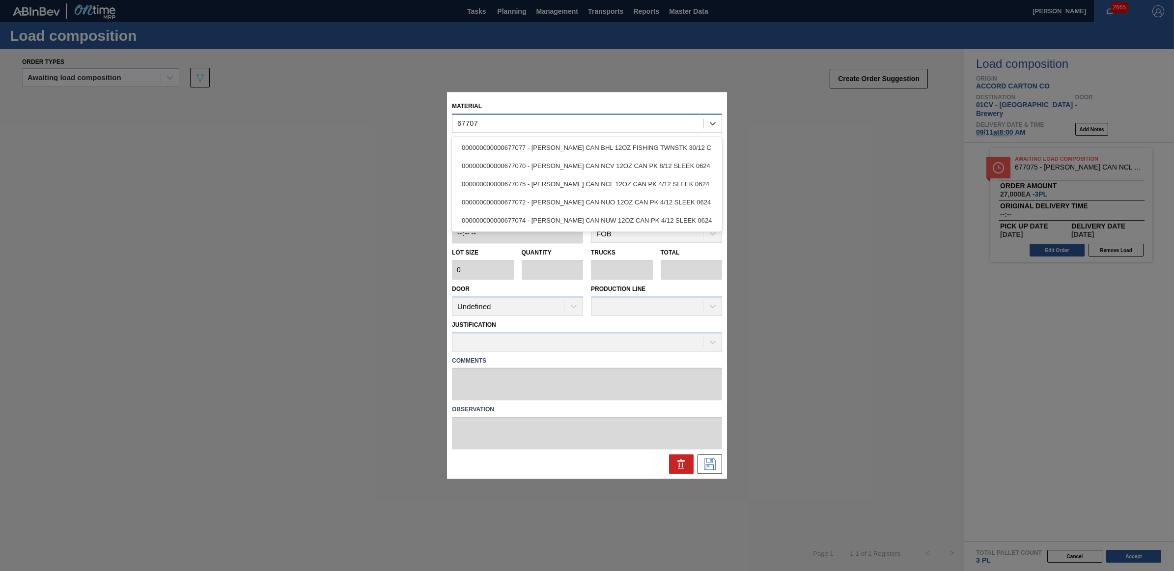
type input "677075"
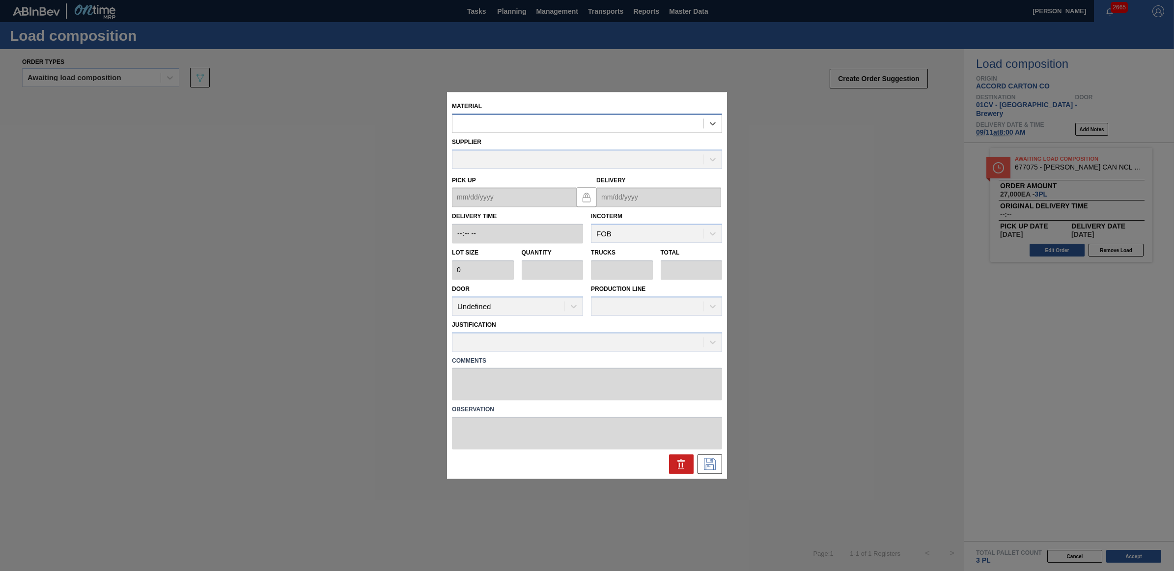
type input "9,000"
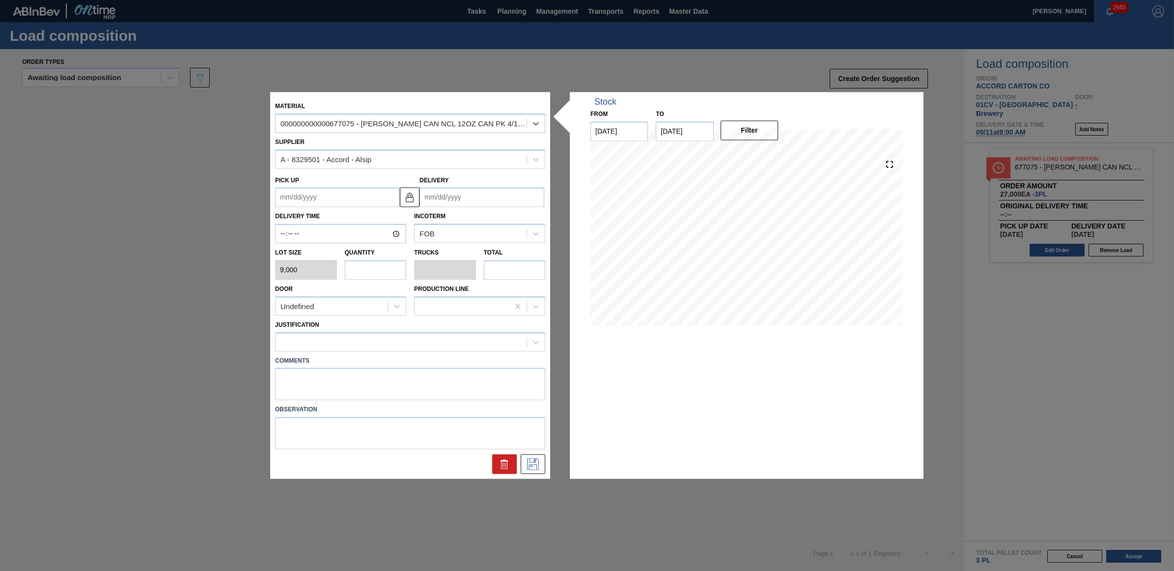
click at [369, 269] on input "text" at bounding box center [376, 270] width 62 height 20
type input "1"
type input "0.038"
type input "9,000"
type input "1"
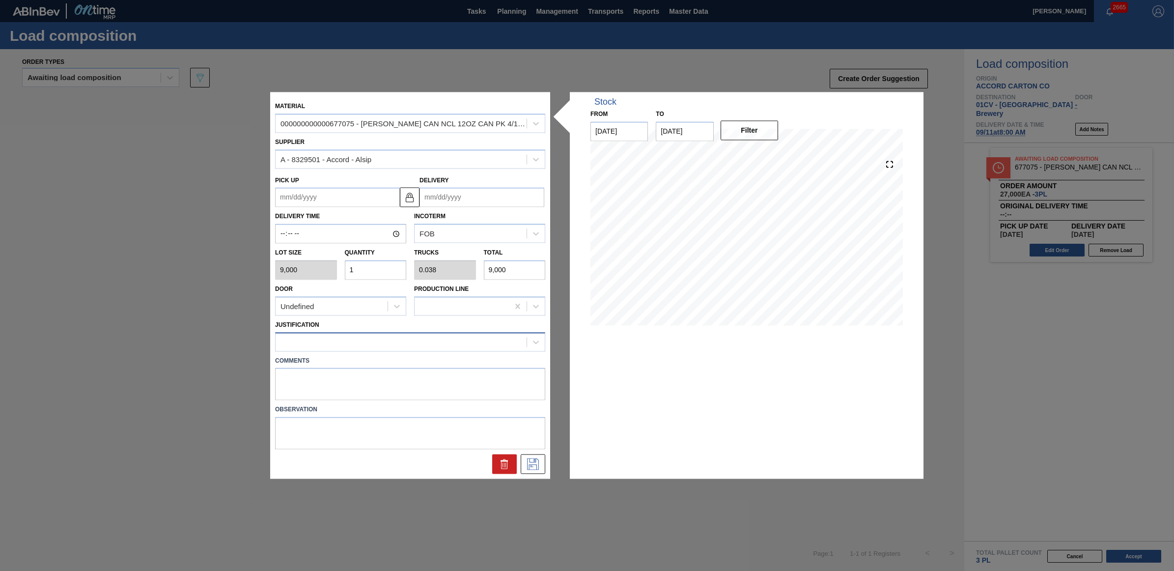
click at [347, 340] on div at bounding box center [401, 342] width 251 height 14
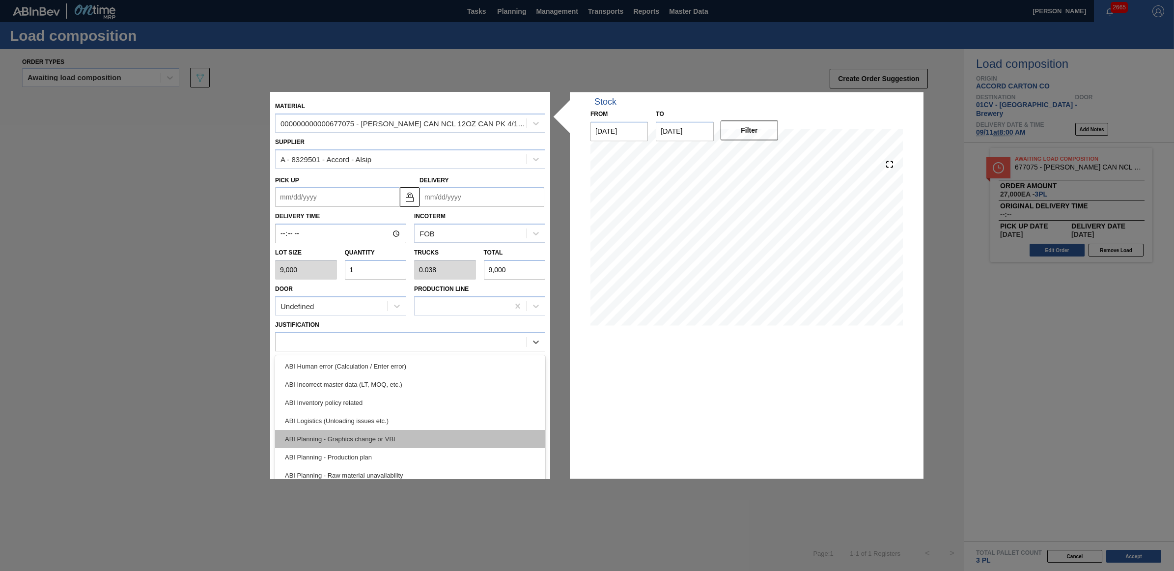
scroll to position [61, 0]
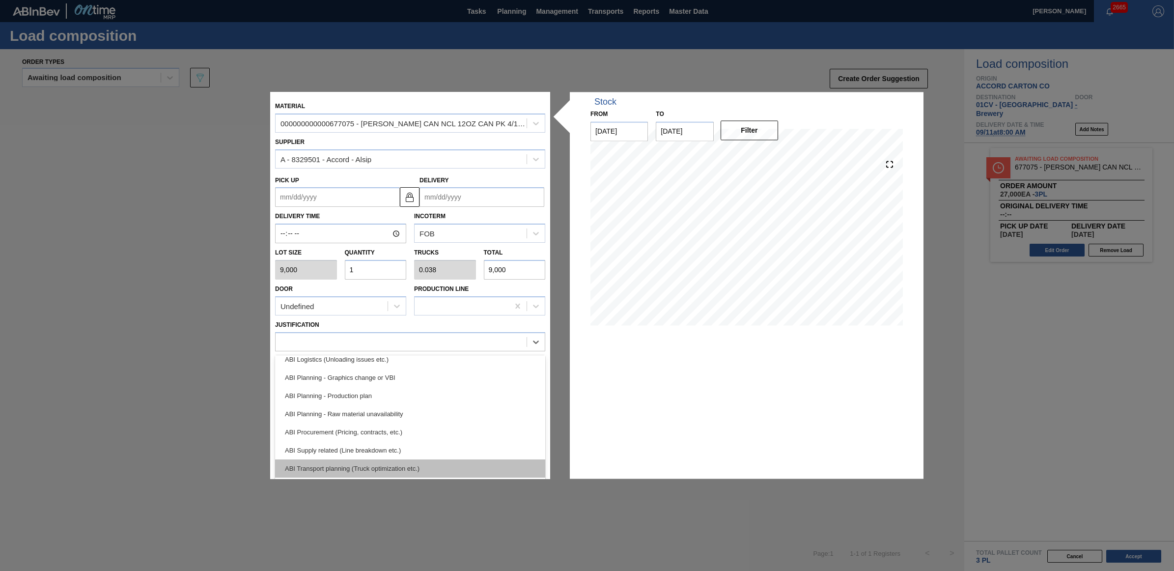
click at [377, 466] on div "ABI Transport planning (Truck optimization etc.)" at bounding box center [410, 468] width 270 height 18
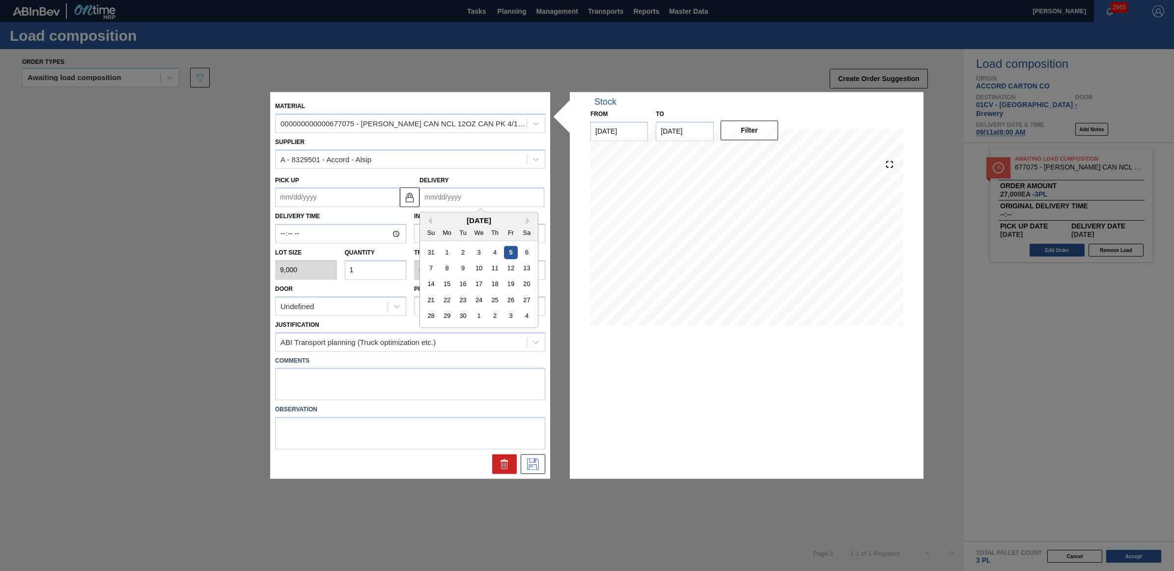
click at [469, 193] on input "Delivery" at bounding box center [482, 198] width 125 height 20
click at [497, 267] on div "11" at bounding box center [494, 268] width 13 height 13
type up "09/06/2025"
type input "09/11/2025"
click at [525, 475] on div "Material 000000000000677075 - CARR CAN NCL 12OZ CAN PK 4/12 SLEEK 0624 Supplier…" at bounding box center [410, 285] width 280 height 387
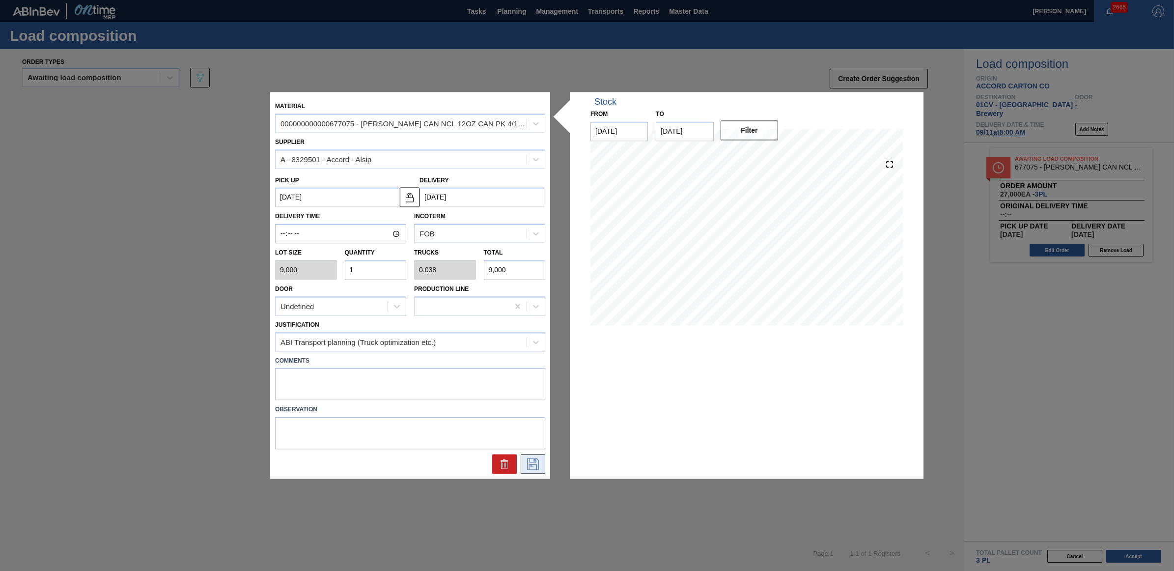
click at [528, 467] on icon at bounding box center [533, 464] width 16 height 12
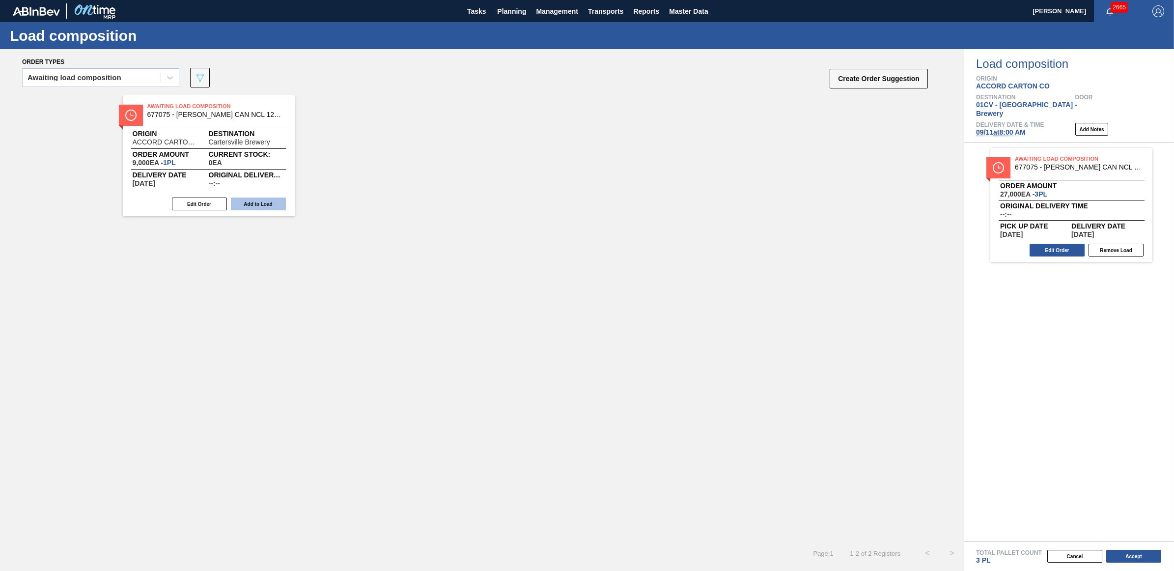
click at [259, 208] on button "Add to Load" at bounding box center [258, 203] width 55 height 13
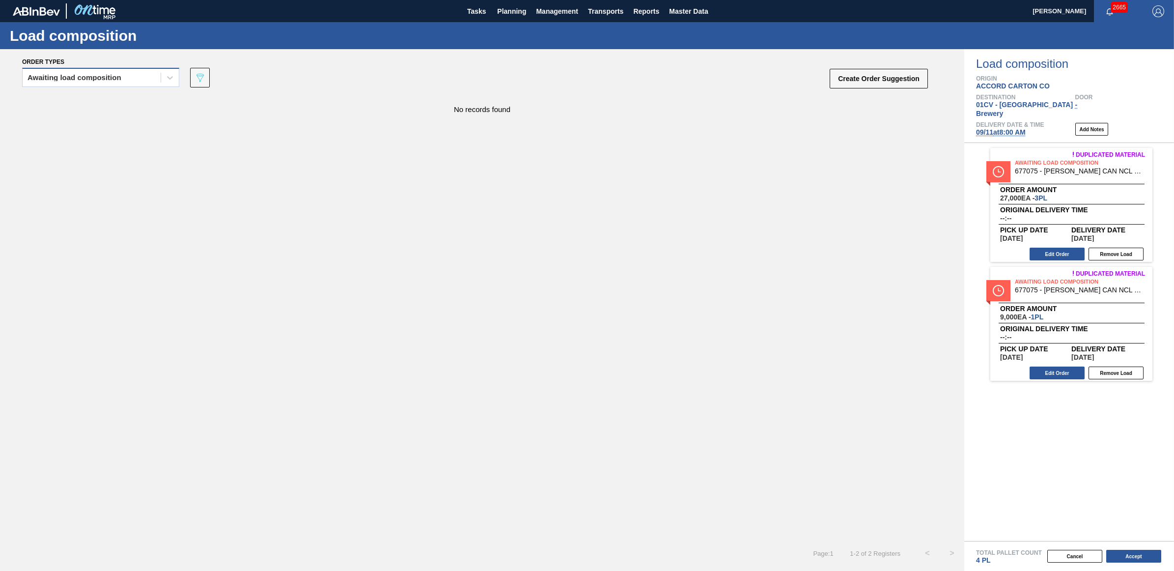
click at [86, 71] on div "Awaiting load composition" at bounding box center [92, 78] width 138 height 14
click at [123, 74] on div "Awaiting load composition" at bounding box center [92, 78] width 138 height 14
click at [91, 97] on div "Awaiting load composition" at bounding box center [100, 102] width 157 height 18
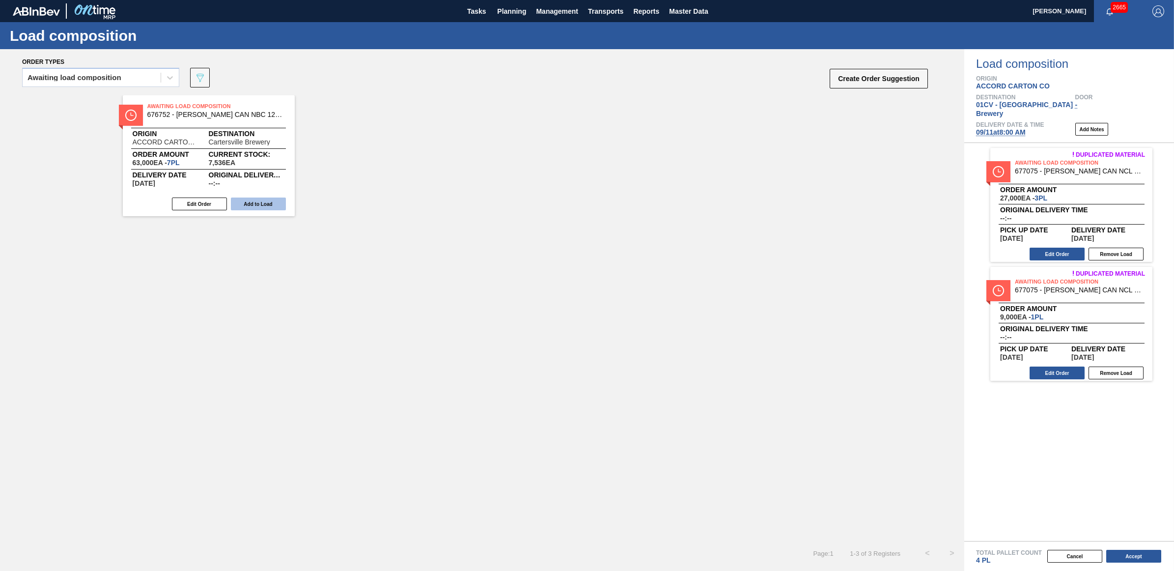
click at [254, 202] on button "Add to Load" at bounding box center [258, 203] width 55 height 13
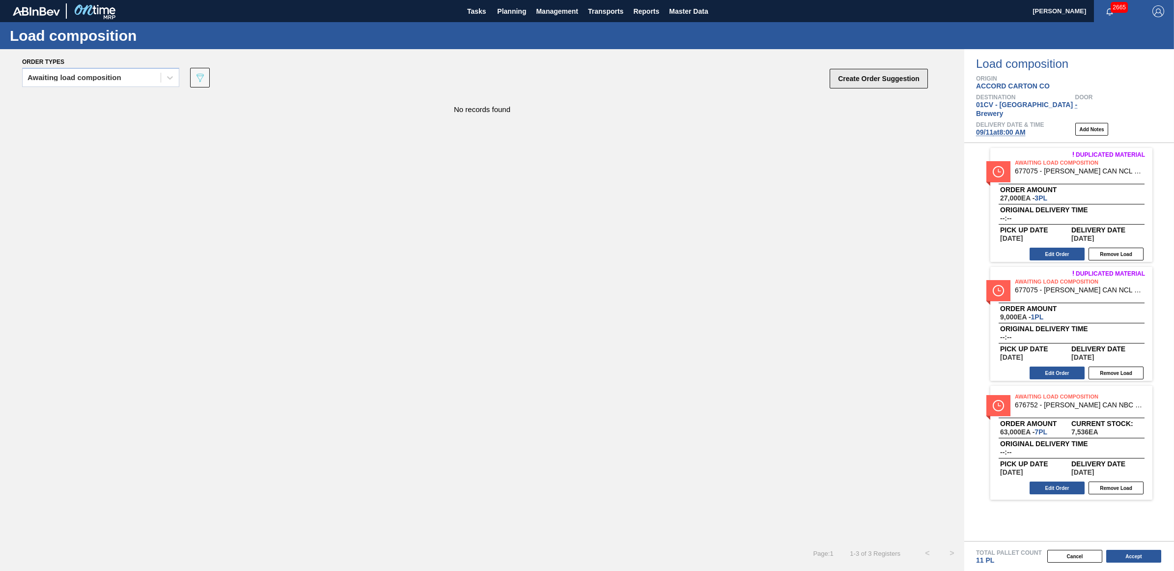
click at [897, 80] on button "Create Order Suggestion" at bounding box center [879, 79] width 98 height 20
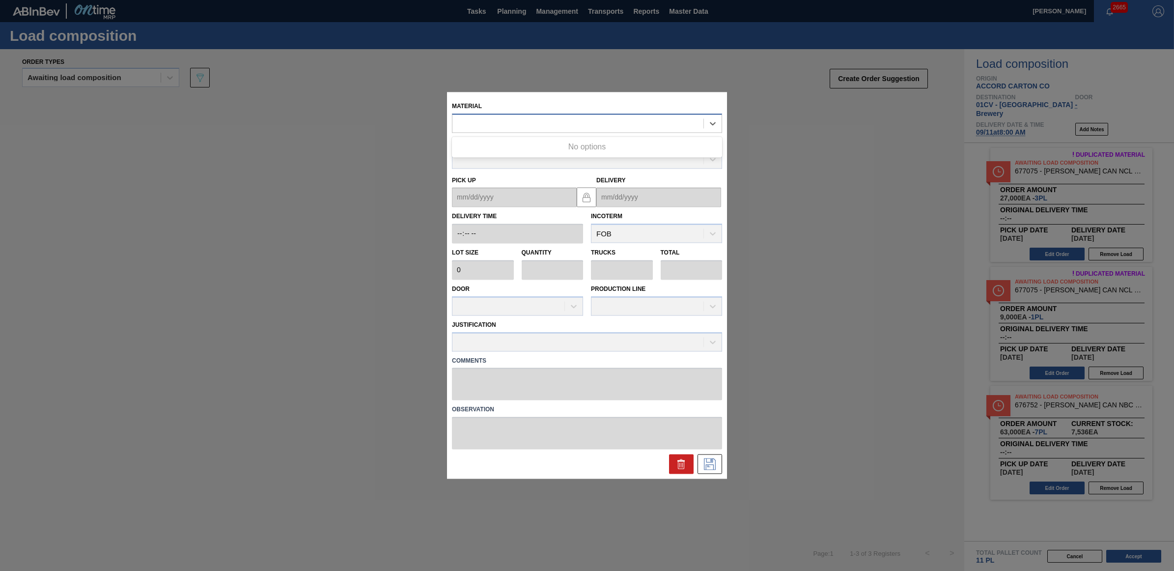
click at [488, 123] on div at bounding box center [577, 123] width 251 height 14
type input "677073"
click at [676, 460] on icon at bounding box center [681, 464] width 12 height 12
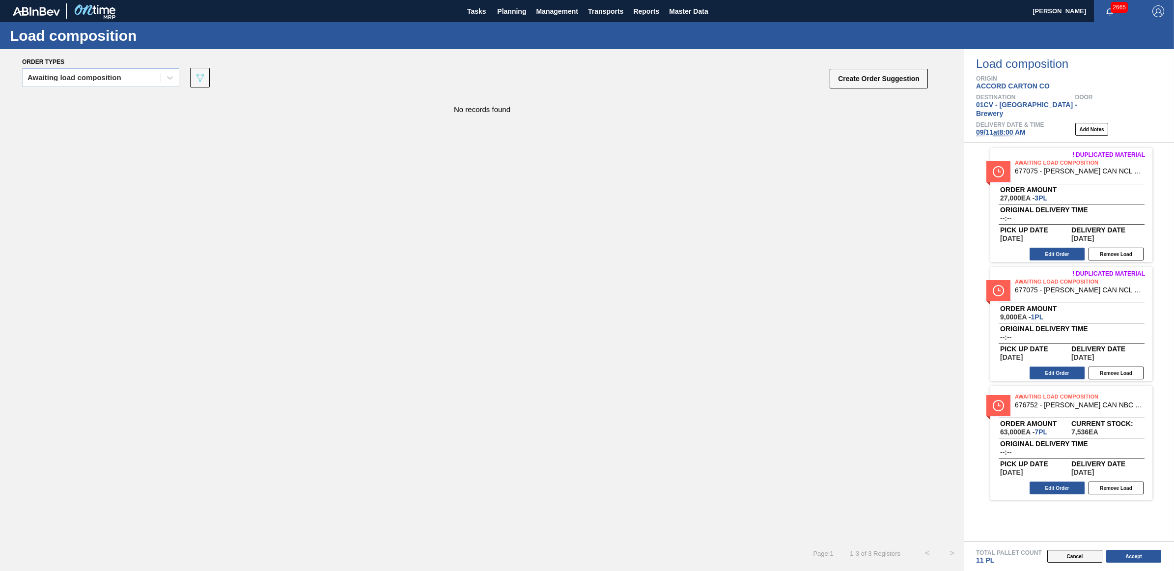
click at [1066, 556] on button "Cancel" at bounding box center [1074, 556] width 55 height 13
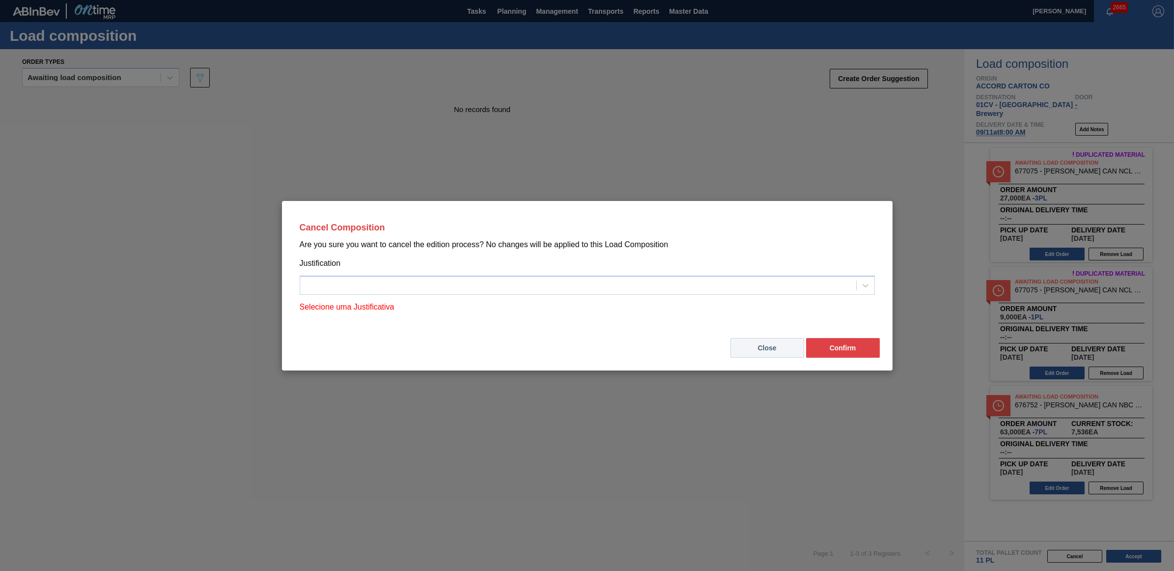
click at [779, 350] on button "Close" at bounding box center [768, 348] width 74 height 20
